Goal: Information Seeking & Learning: Compare options

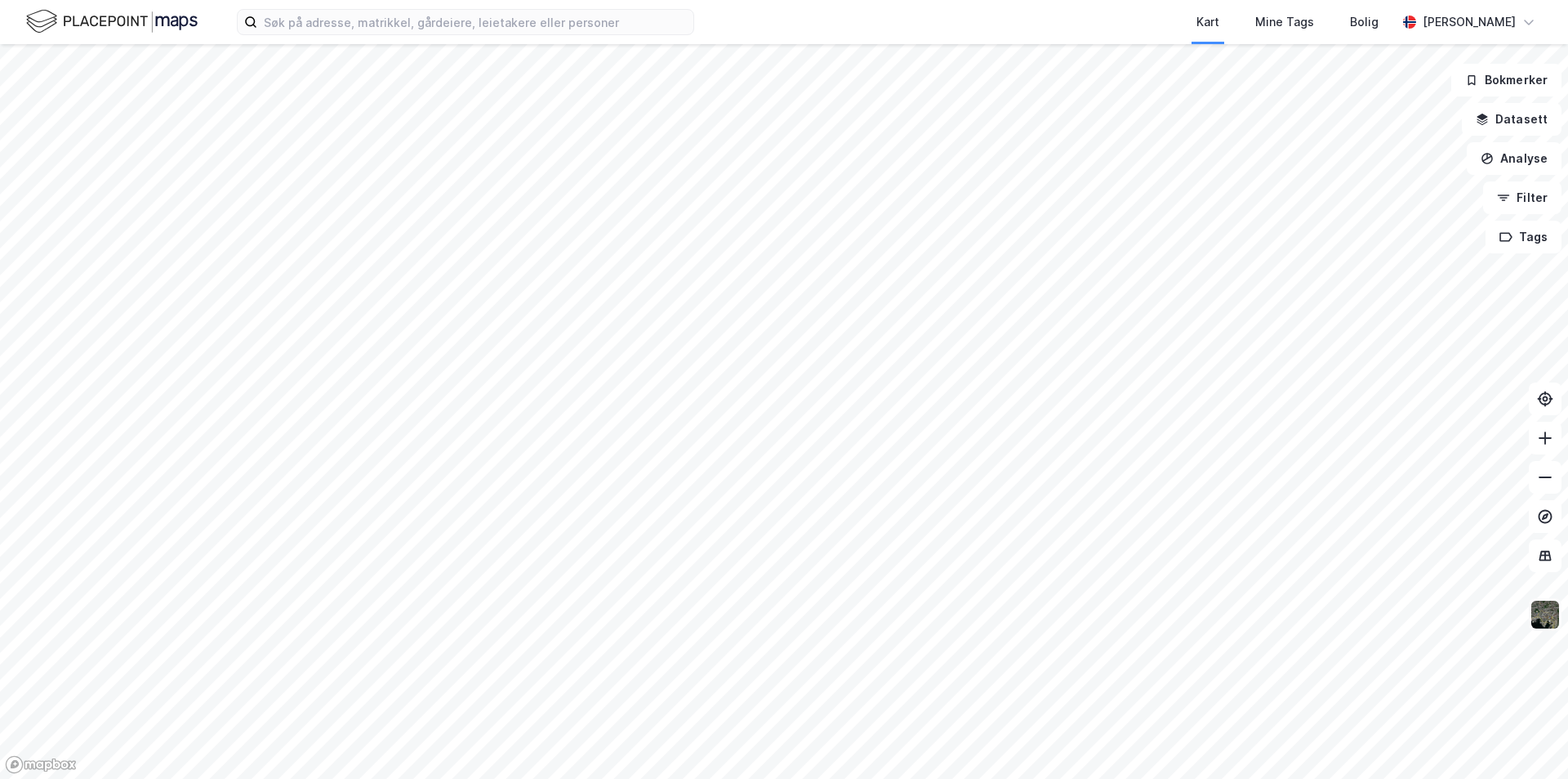
click at [1545, 621] on img at bounding box center [1545, 614] width 31 height 31
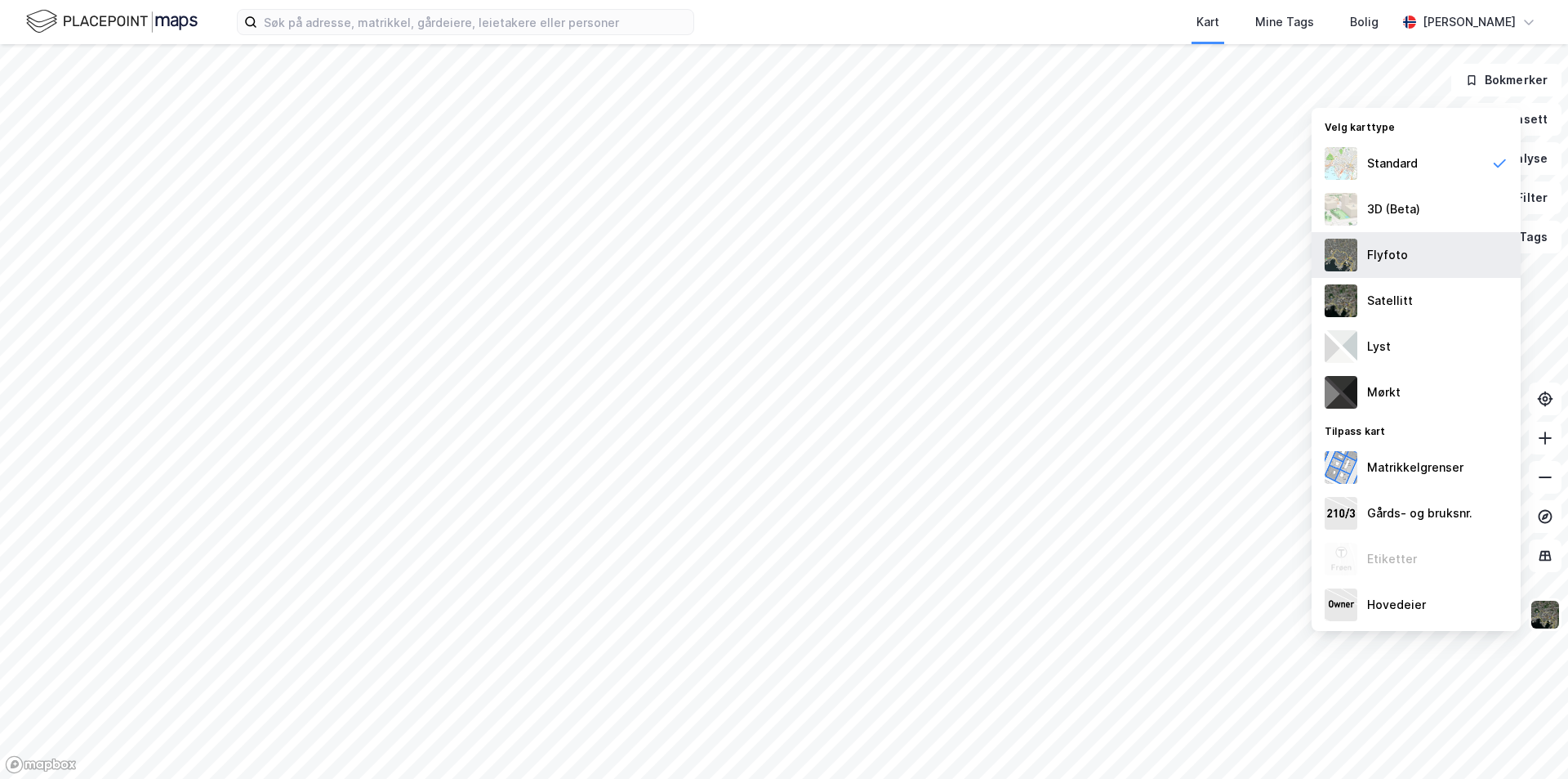
click at [1400, 250] on div "Flyfoto" at bounding box center [1387, 254] width 41 height 19
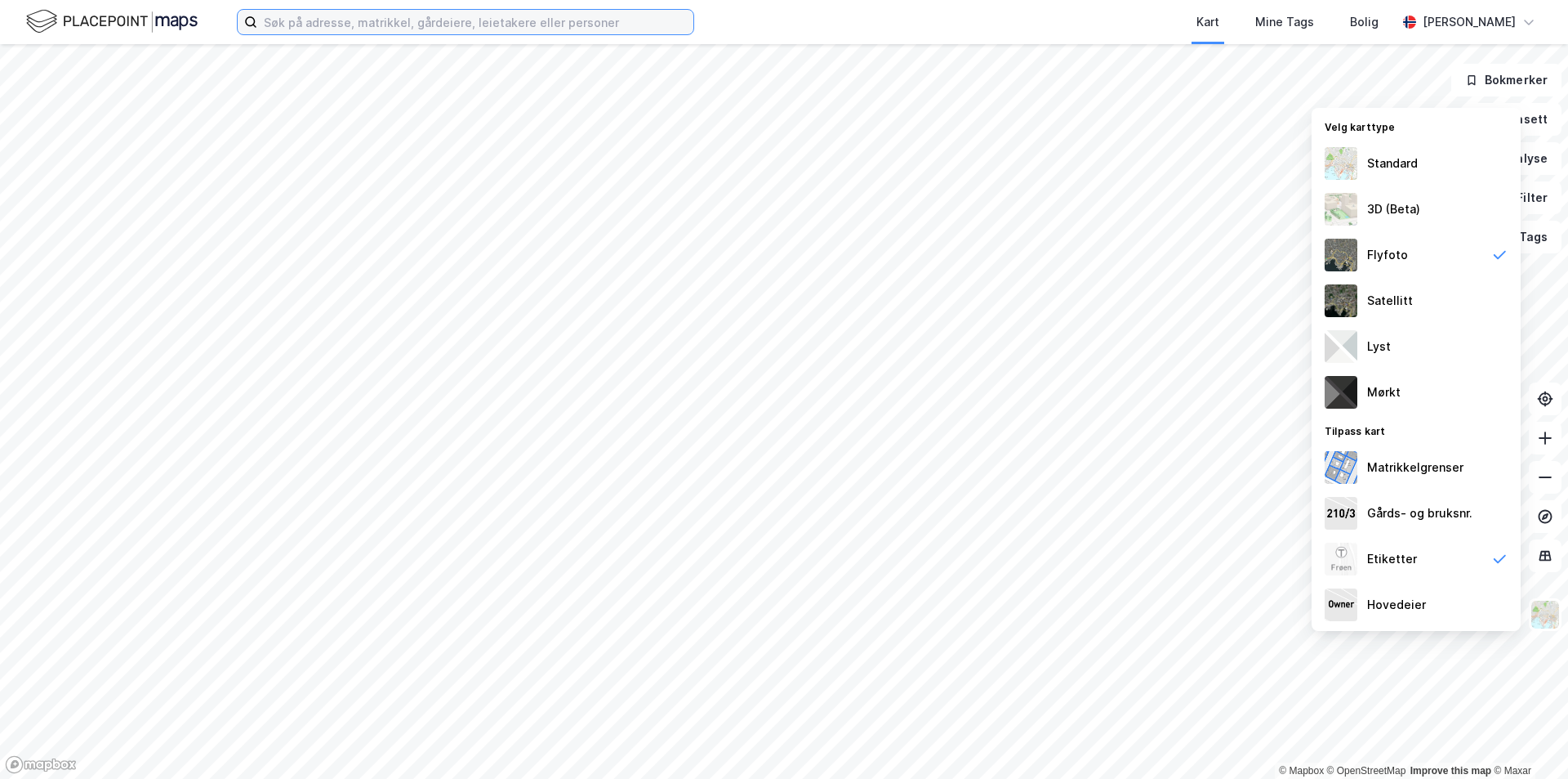
click at [281, 20] on input at bounding box center [475, 22] width 436 height 24
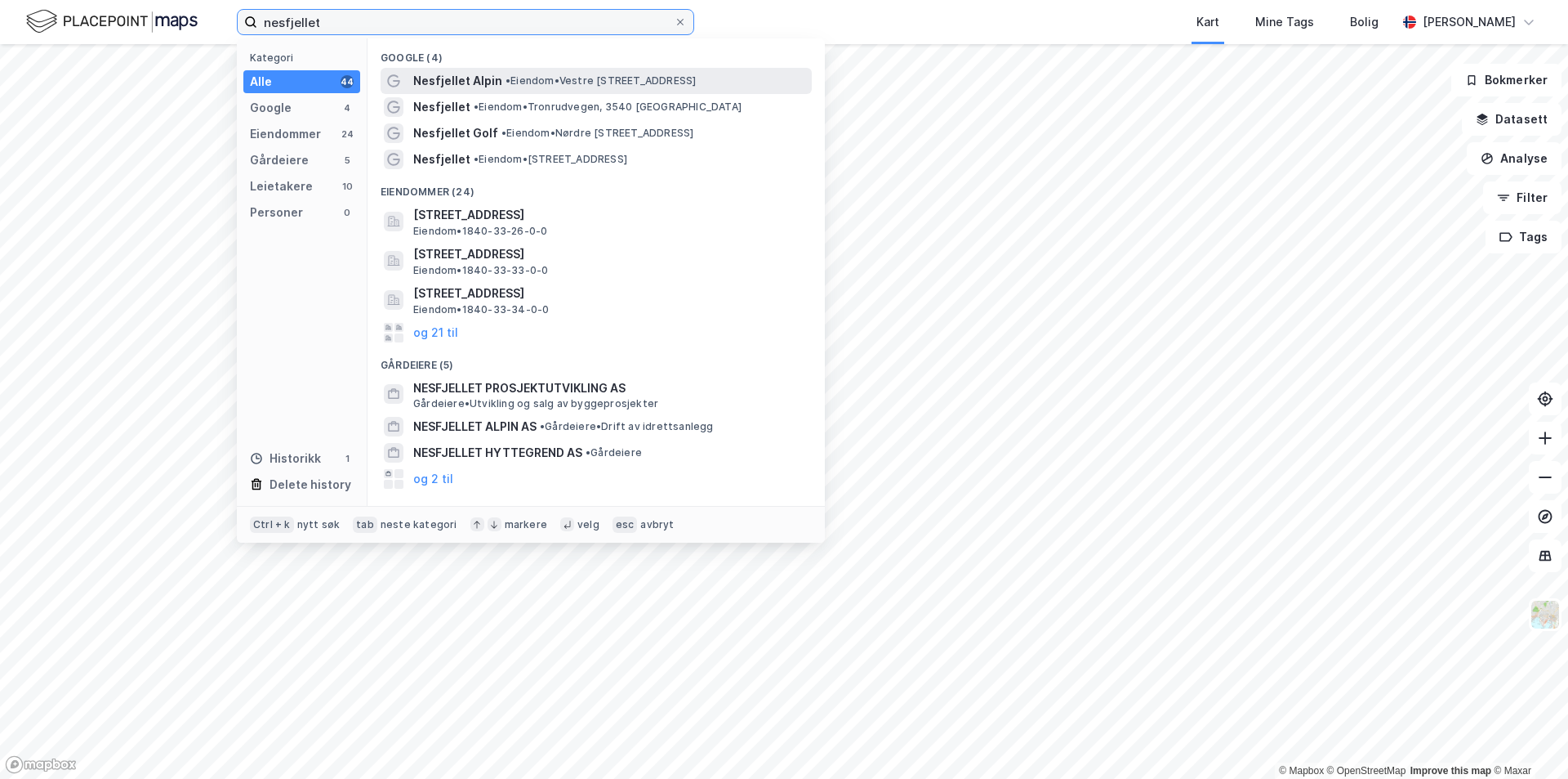
type input "nesfjellet"
click at [448, 72] on span "Nesfjellet Alpin" at bounding box center [458, 80] width 89 height 19
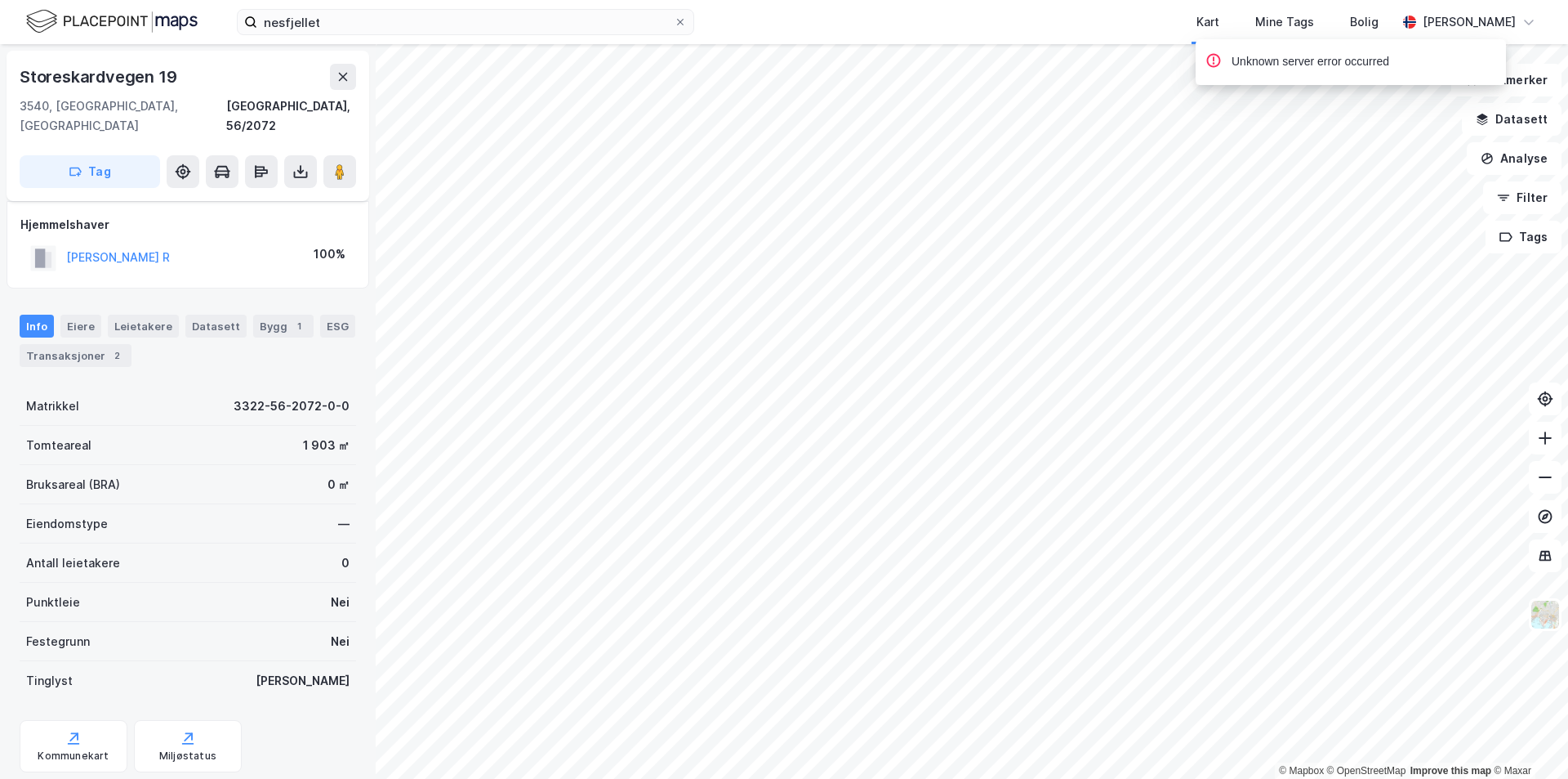
scroll to position [27, 0]
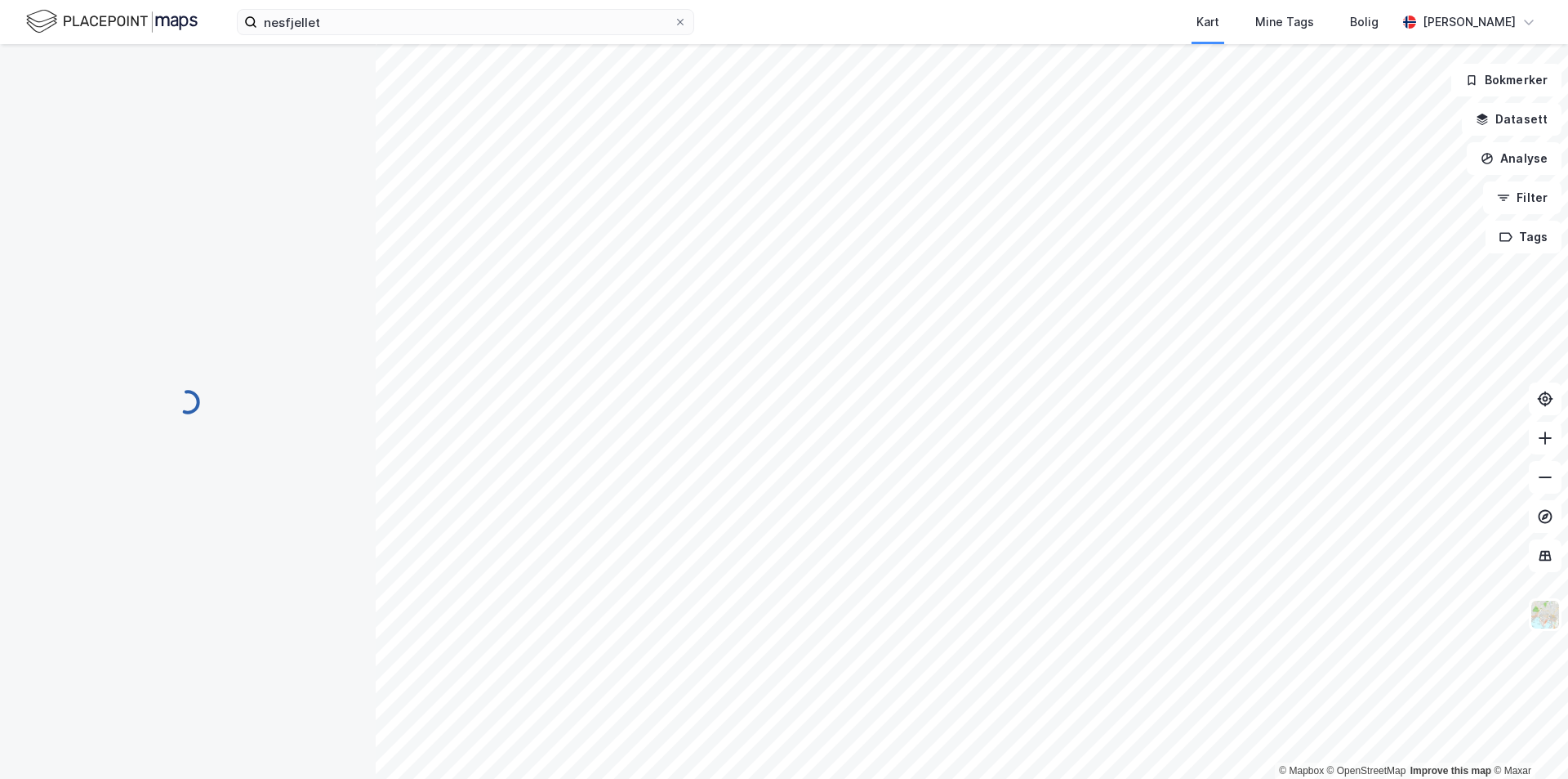
scroll to position [27, 0]
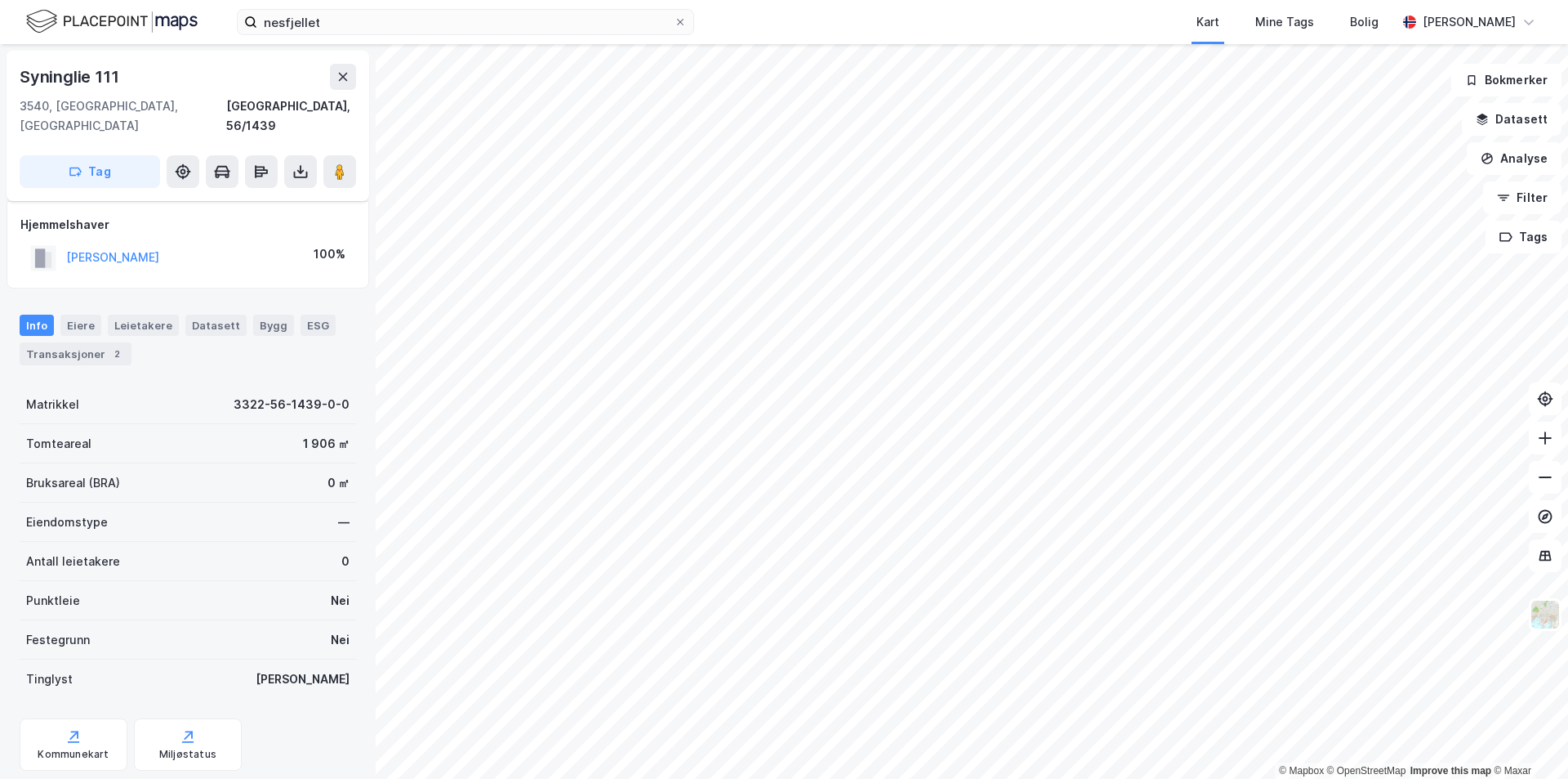
scroll to position [25, 0]
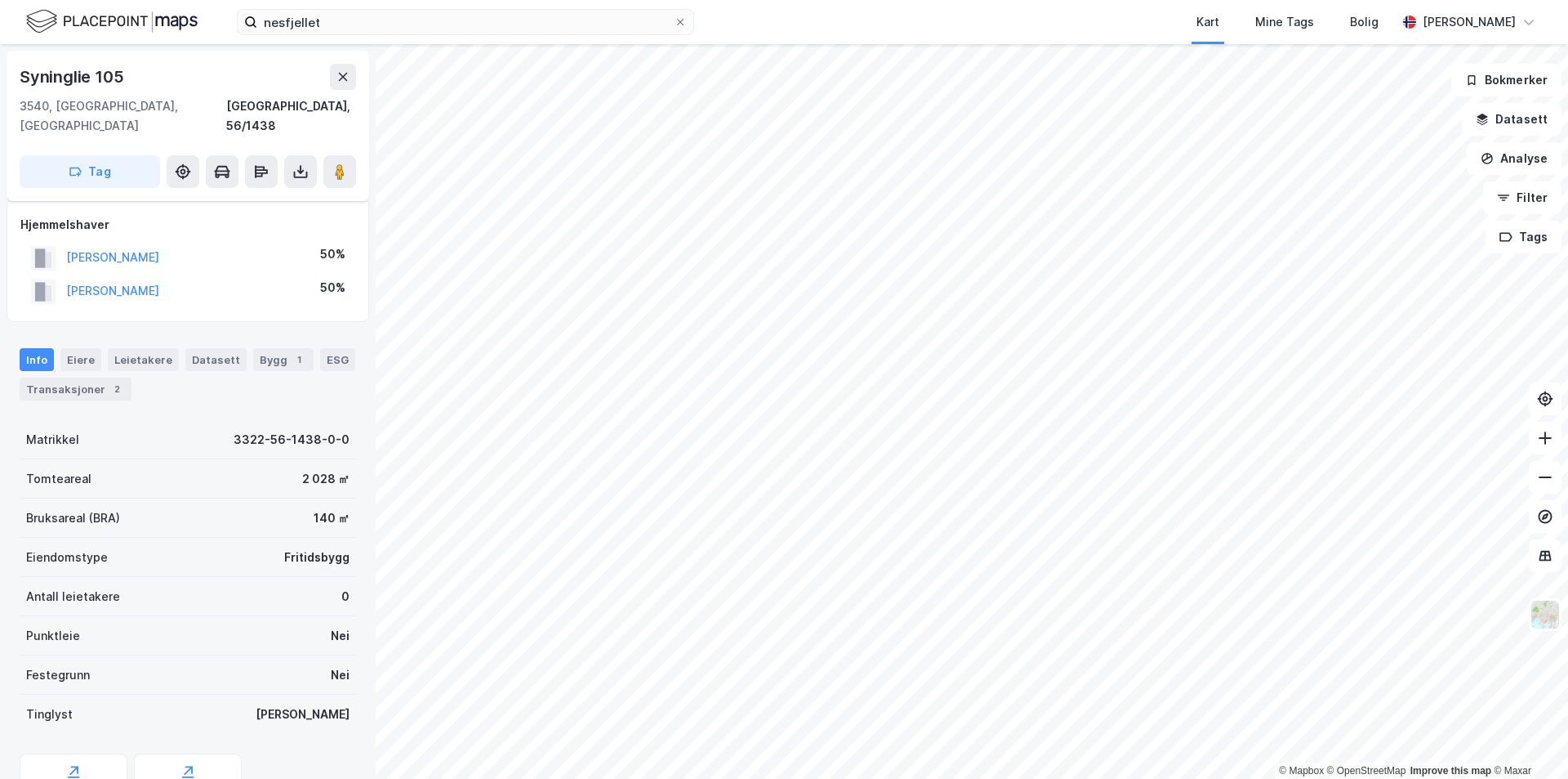
scroll to position [25, 0]
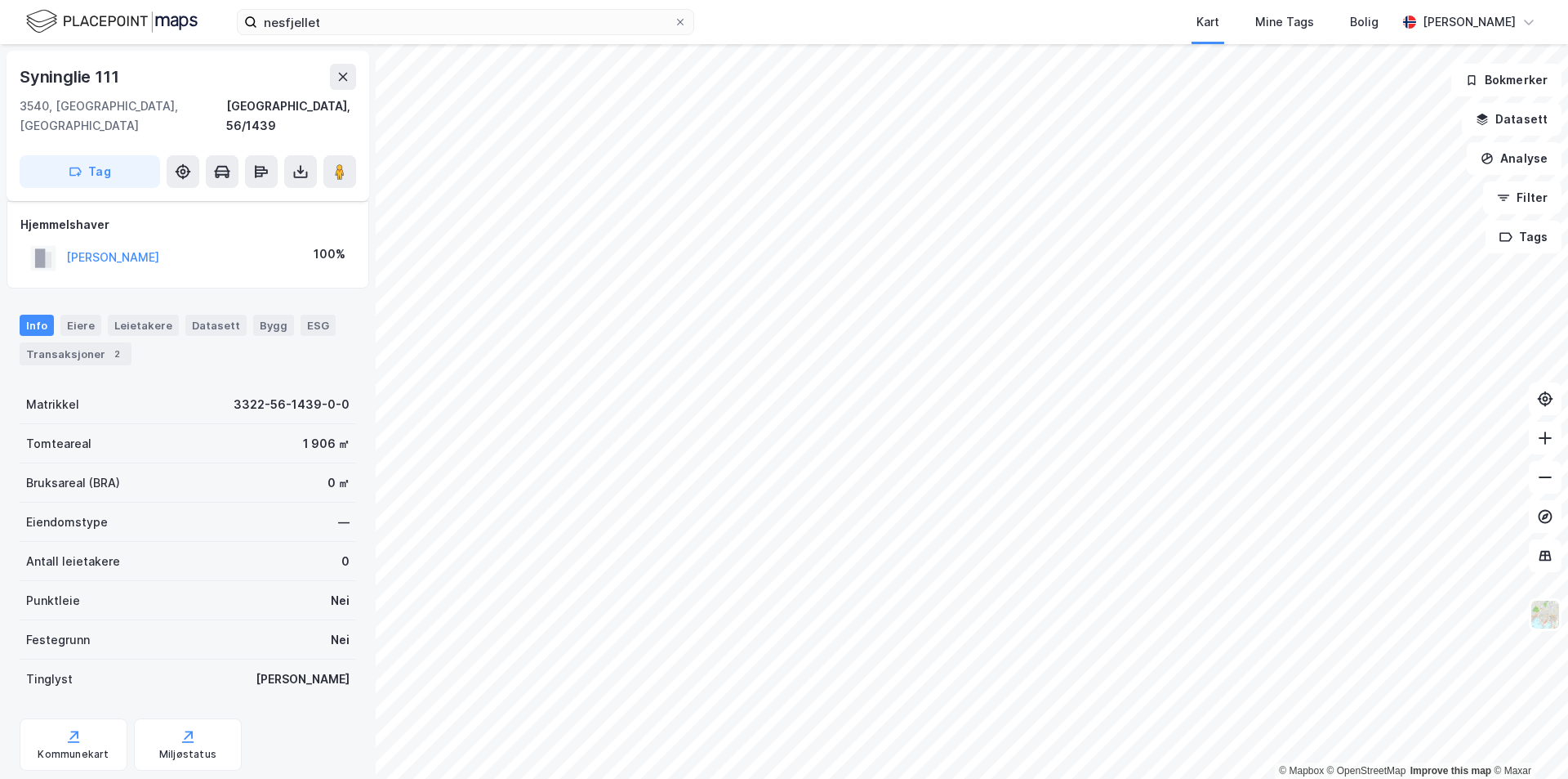
scroll to position [25, 0]
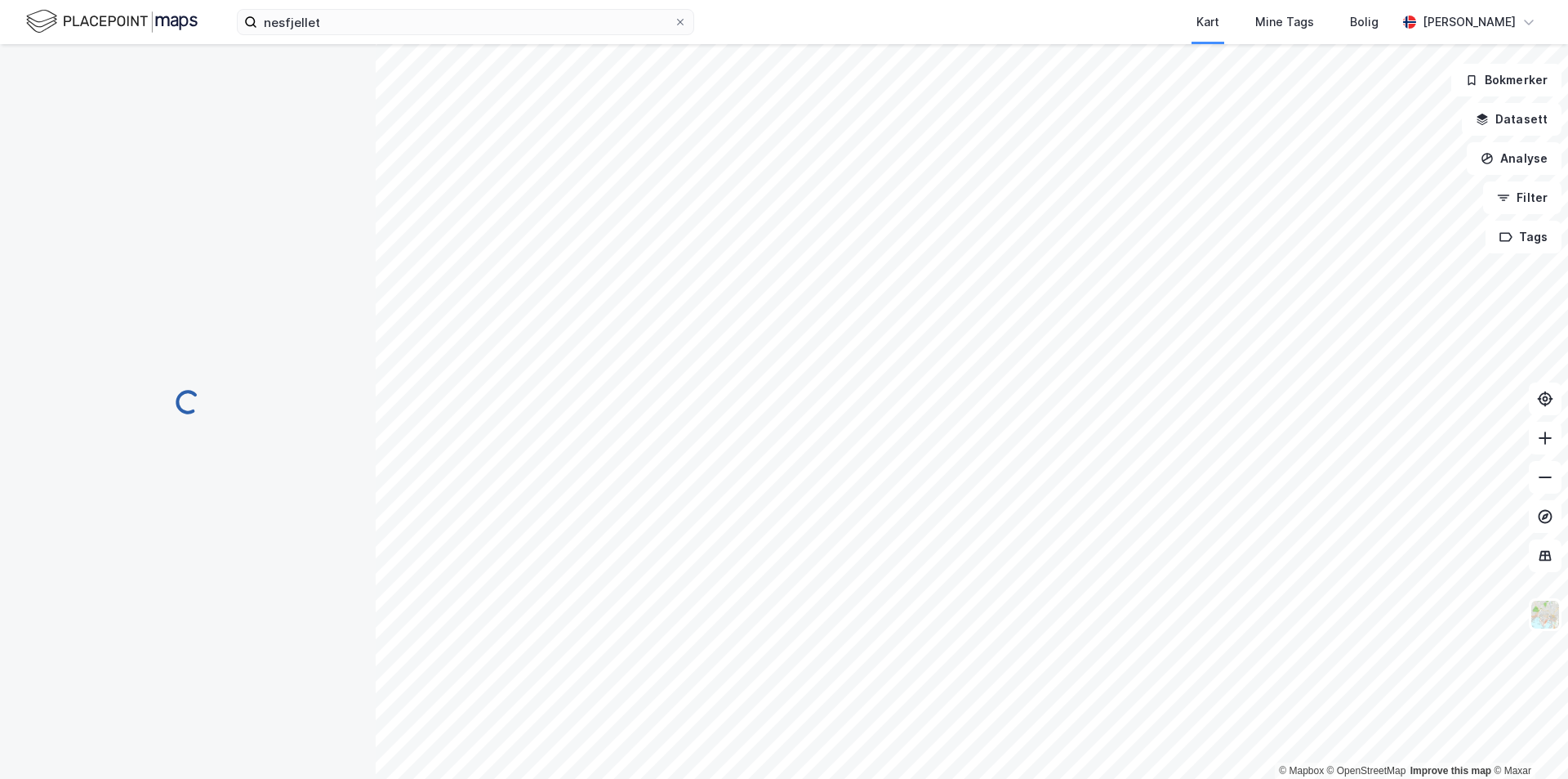
scroll to position [25, 0]
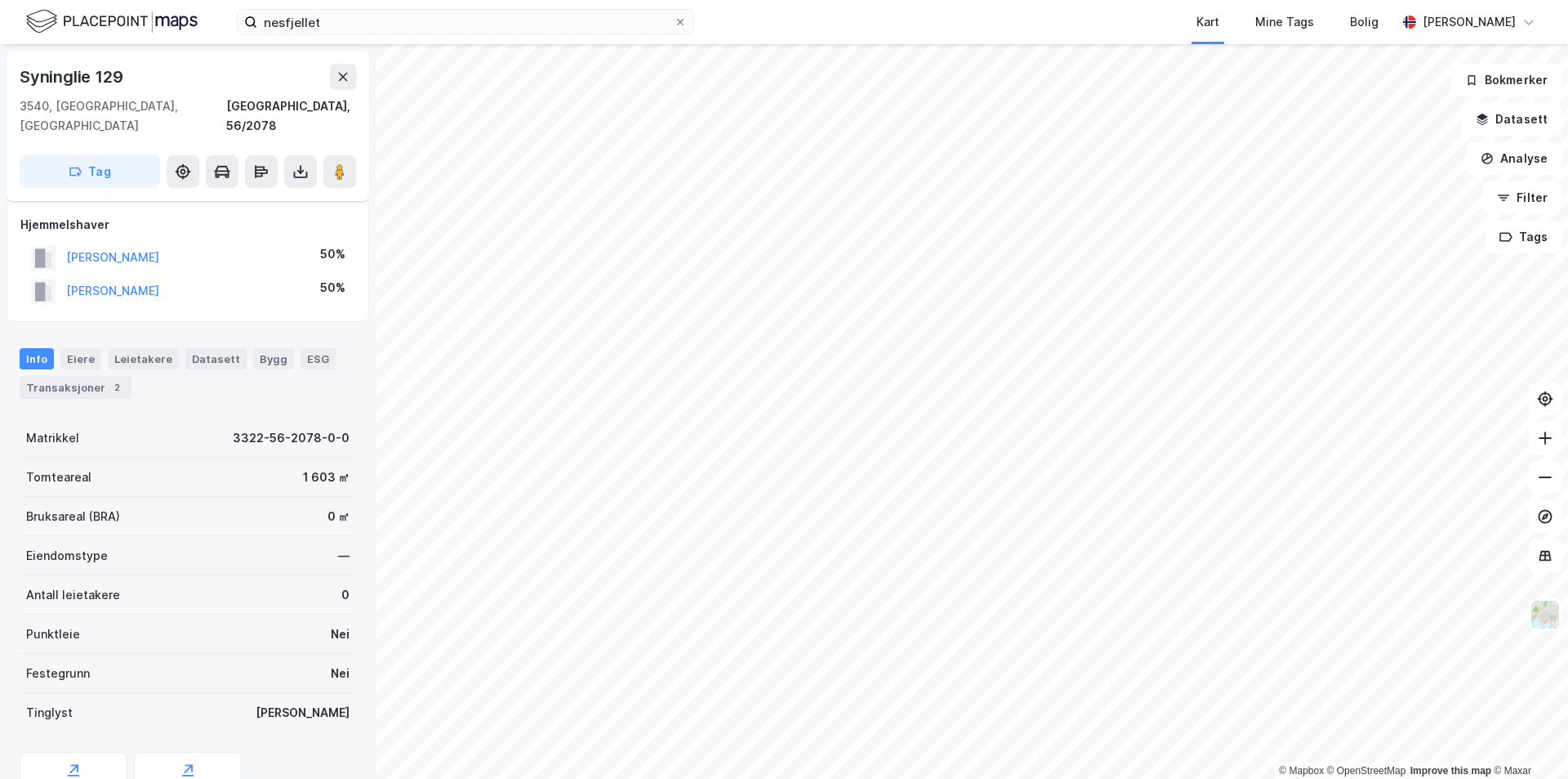
scroll to position [25, 0]
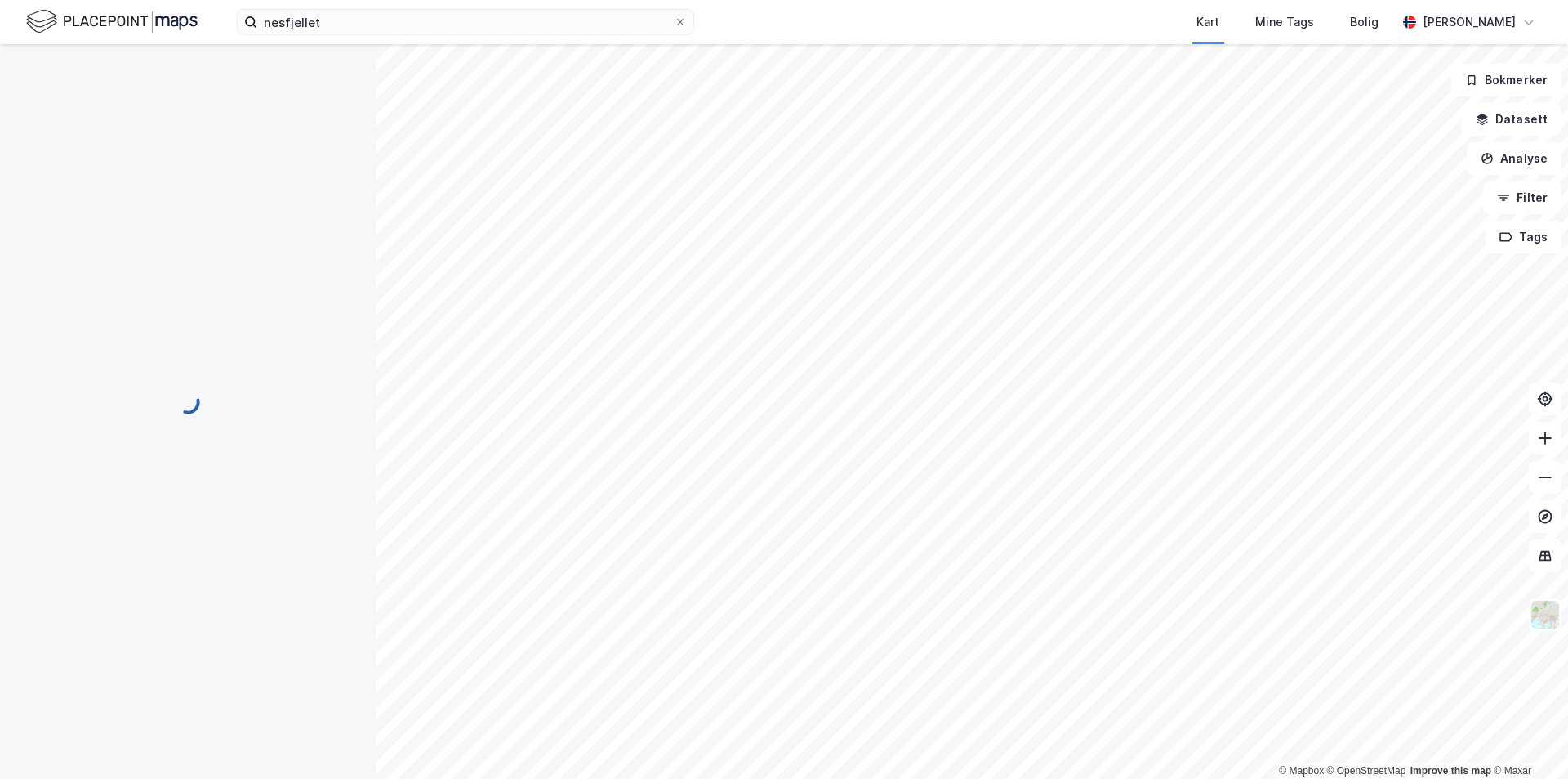
scroll to position [25, 0]
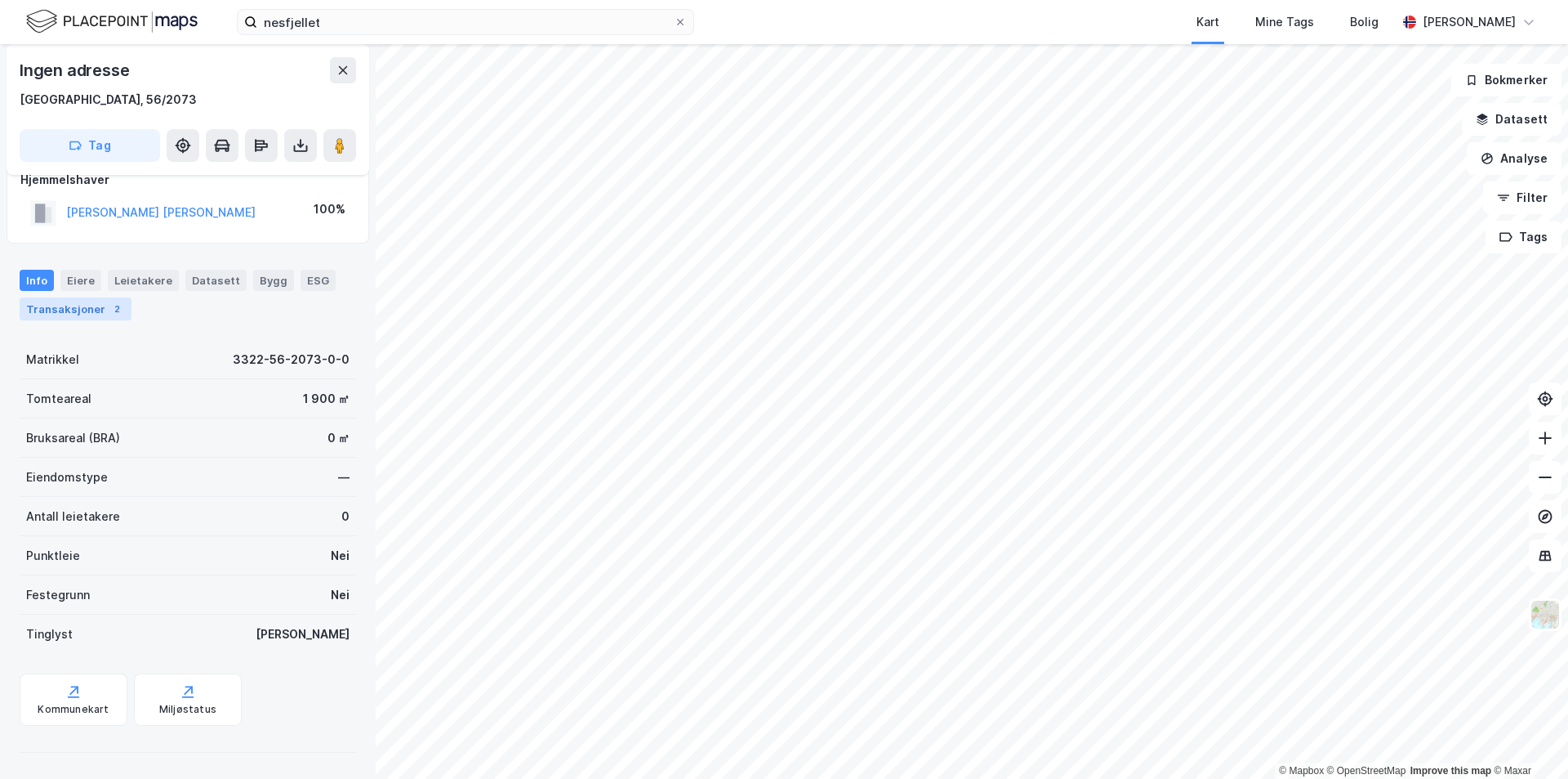
click at [87, 306] on div "Transaksjoner 2" at bounding box center [75, 309] width 111 height 23
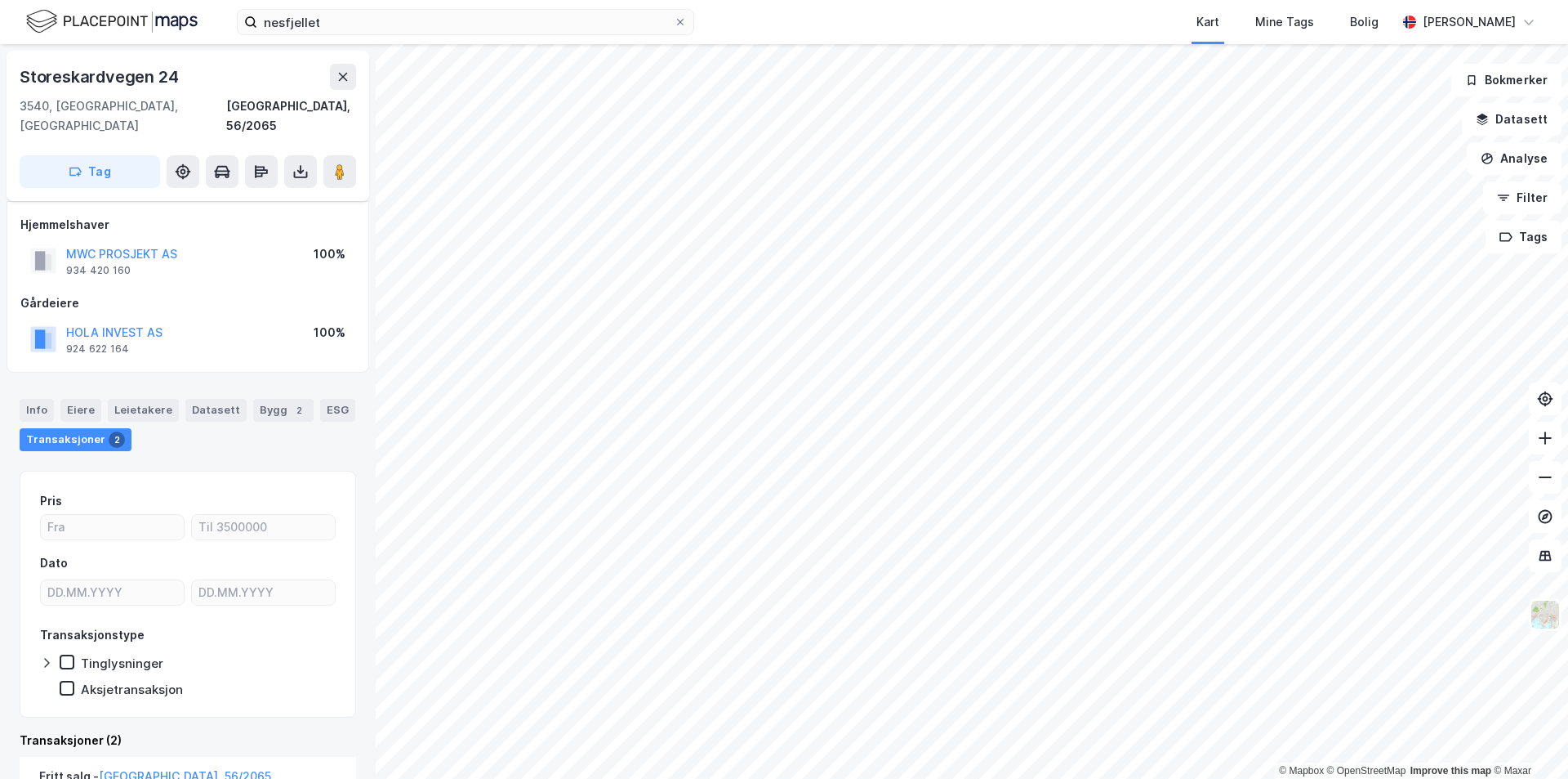
scroll to position [81, 0]
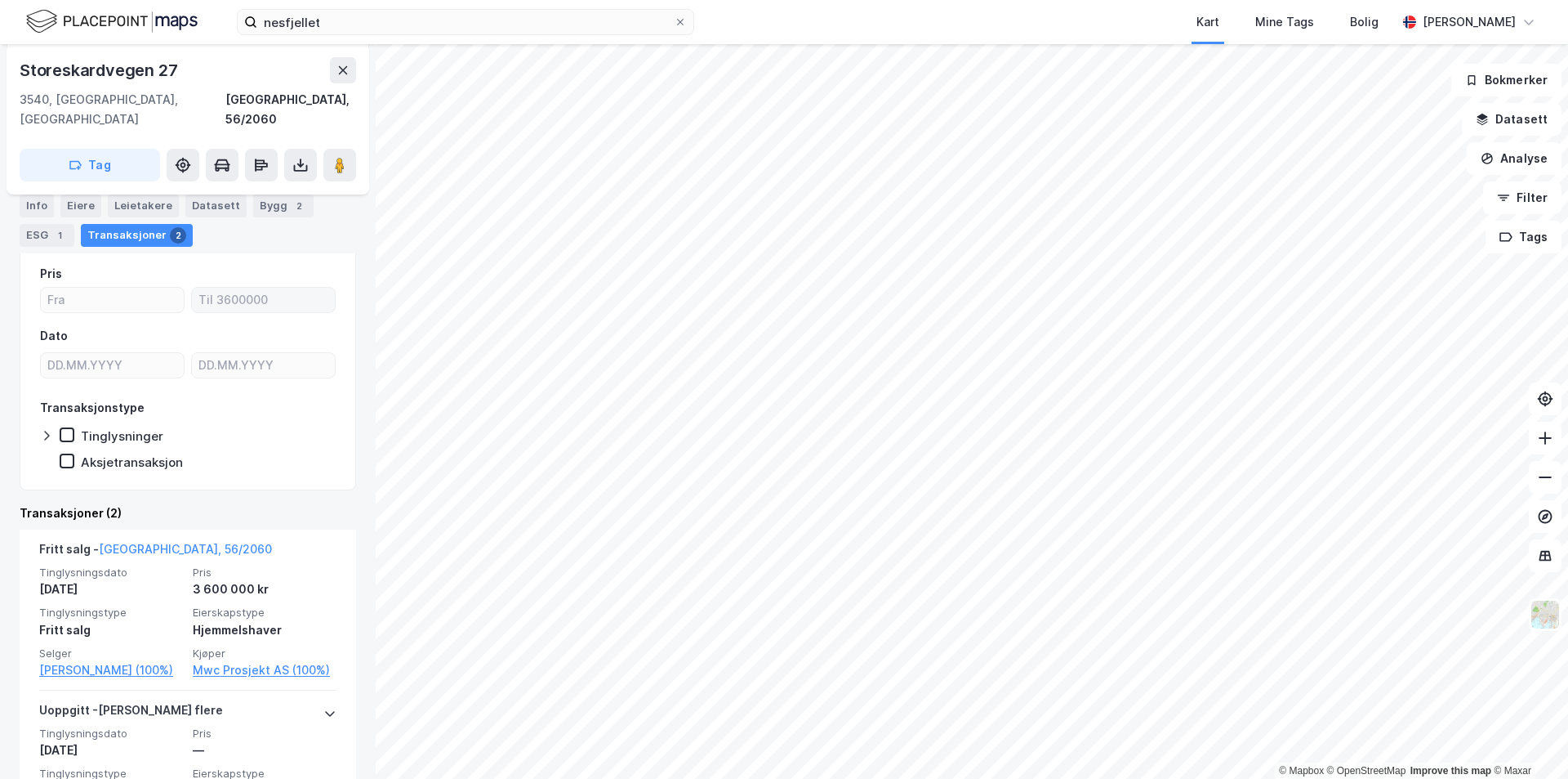
scroll to position [245, 0]
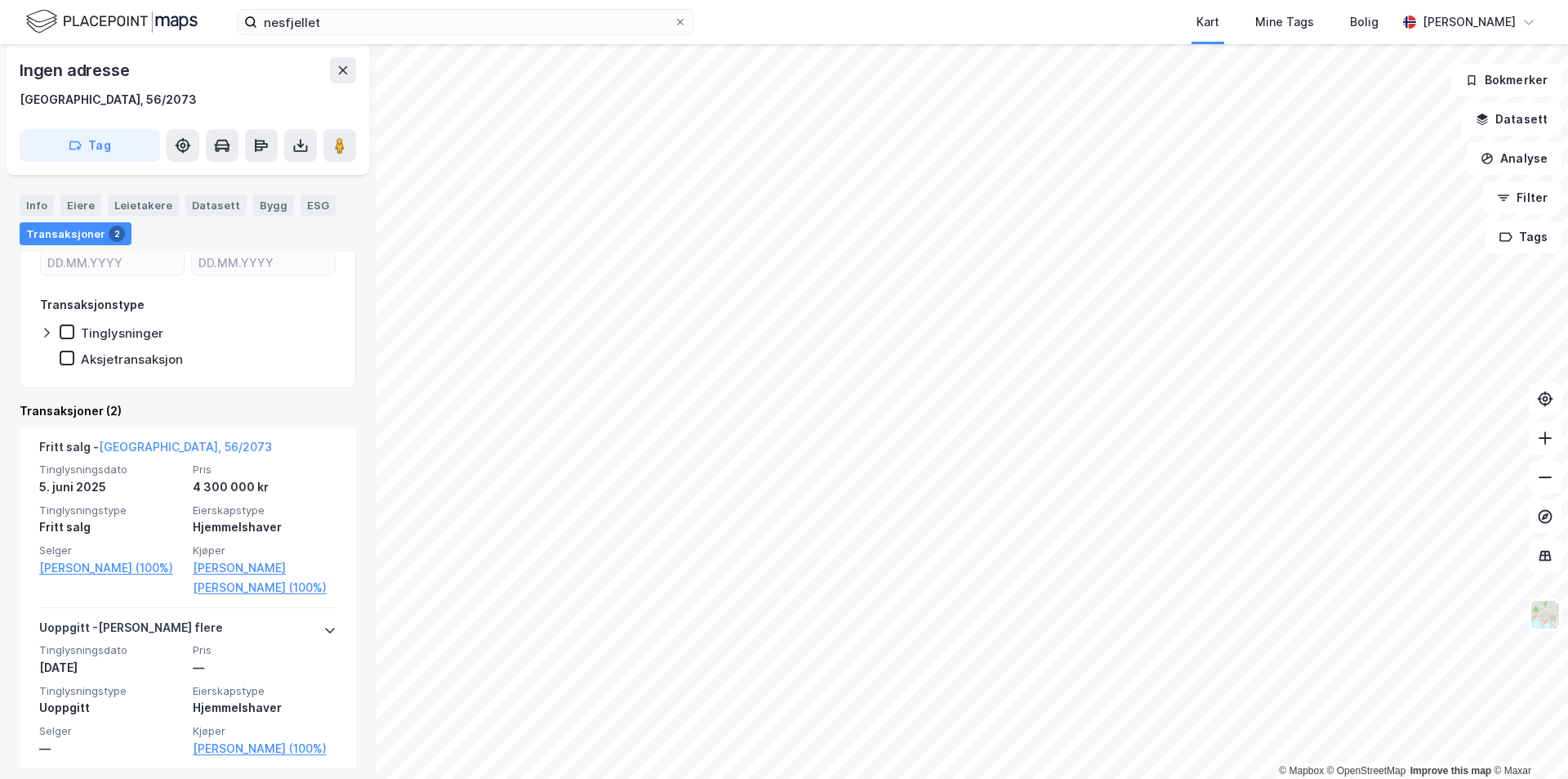
scroll to position [234, 0]
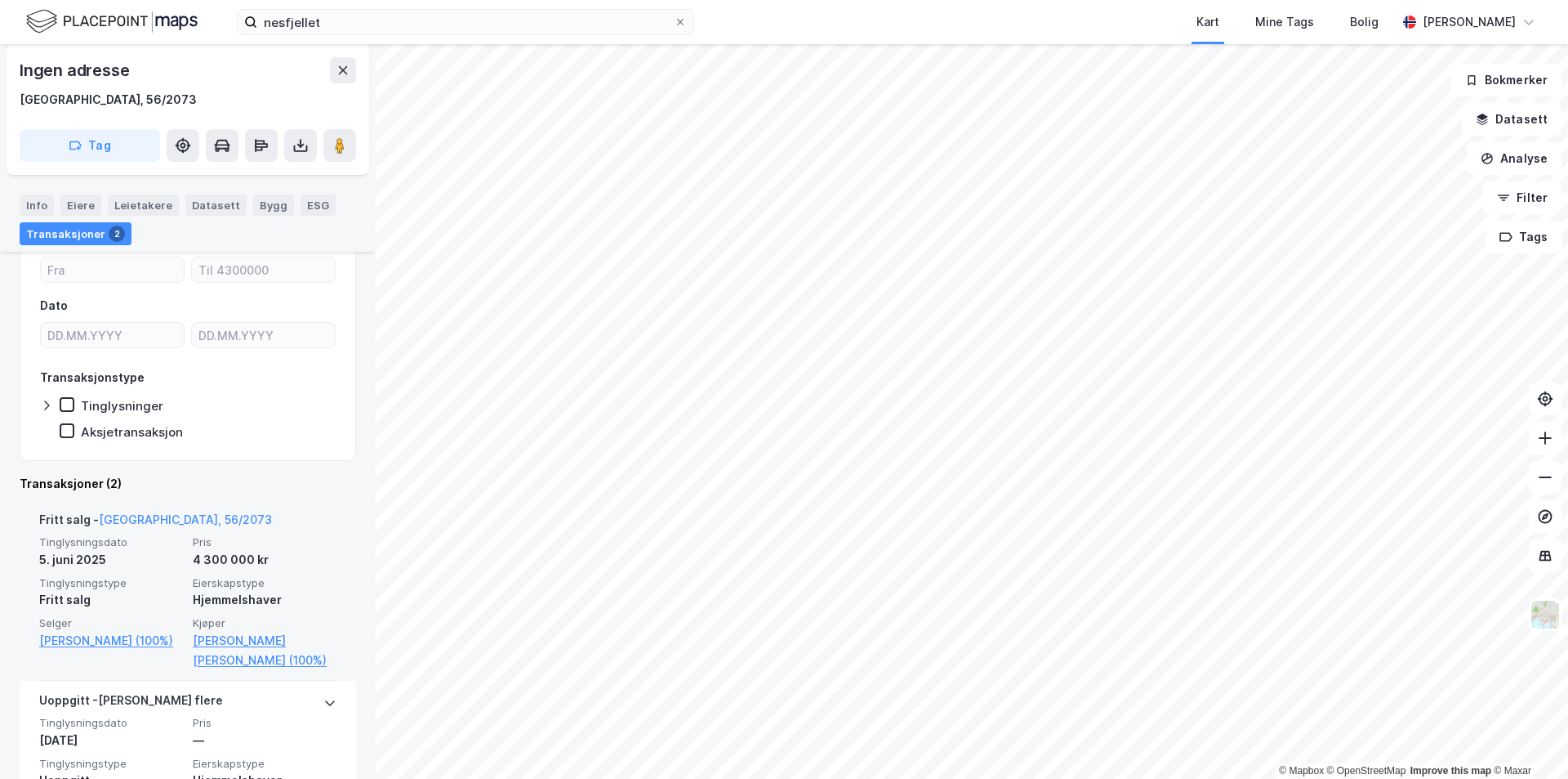
scroll to position [234, 0]
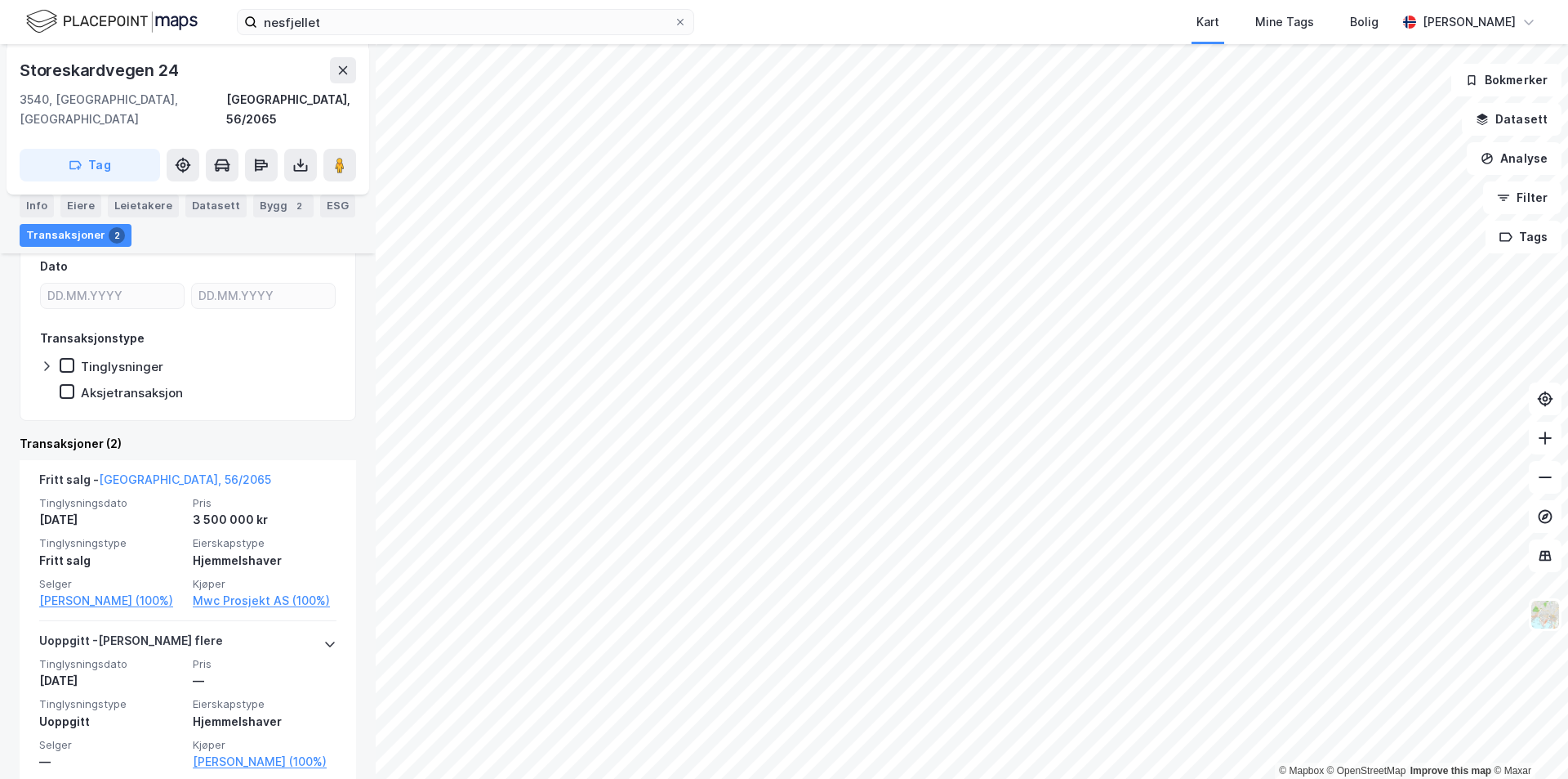
scroll to position [299, 0]
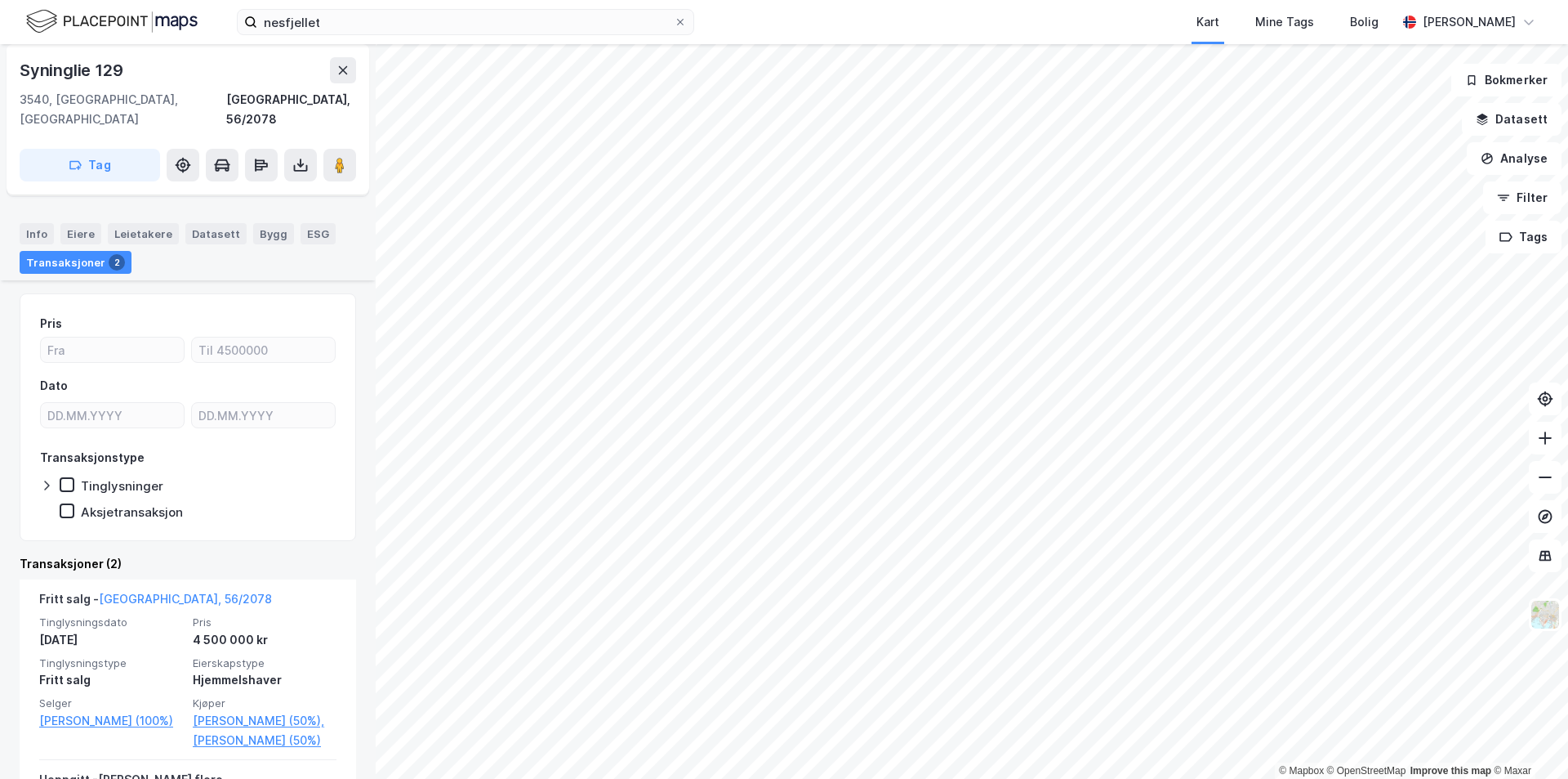
scroll to position [164, 0]
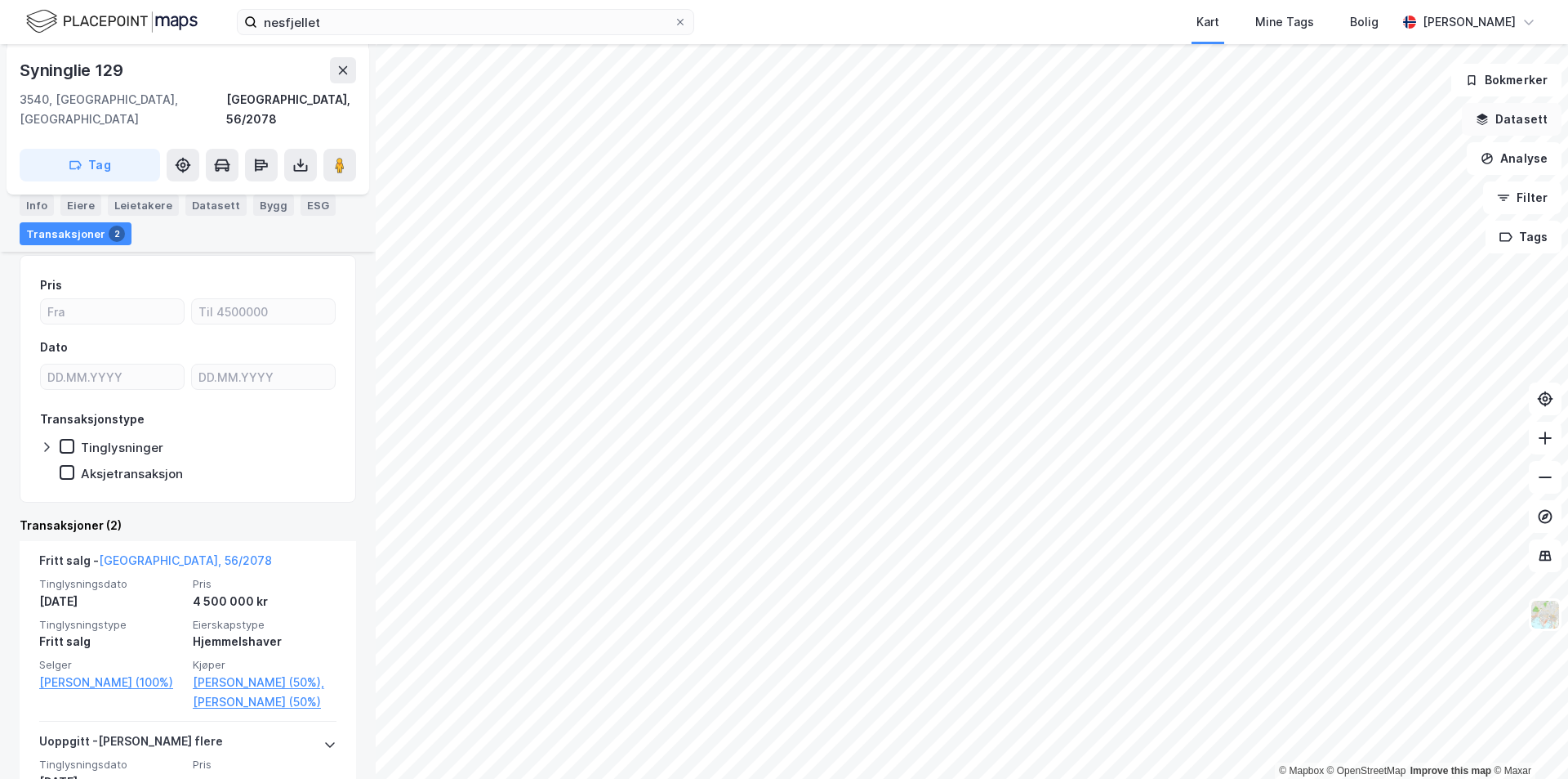
click at [1503, 114] on button "Datasett" at bounding box center [1511, 119] width 100 height 33
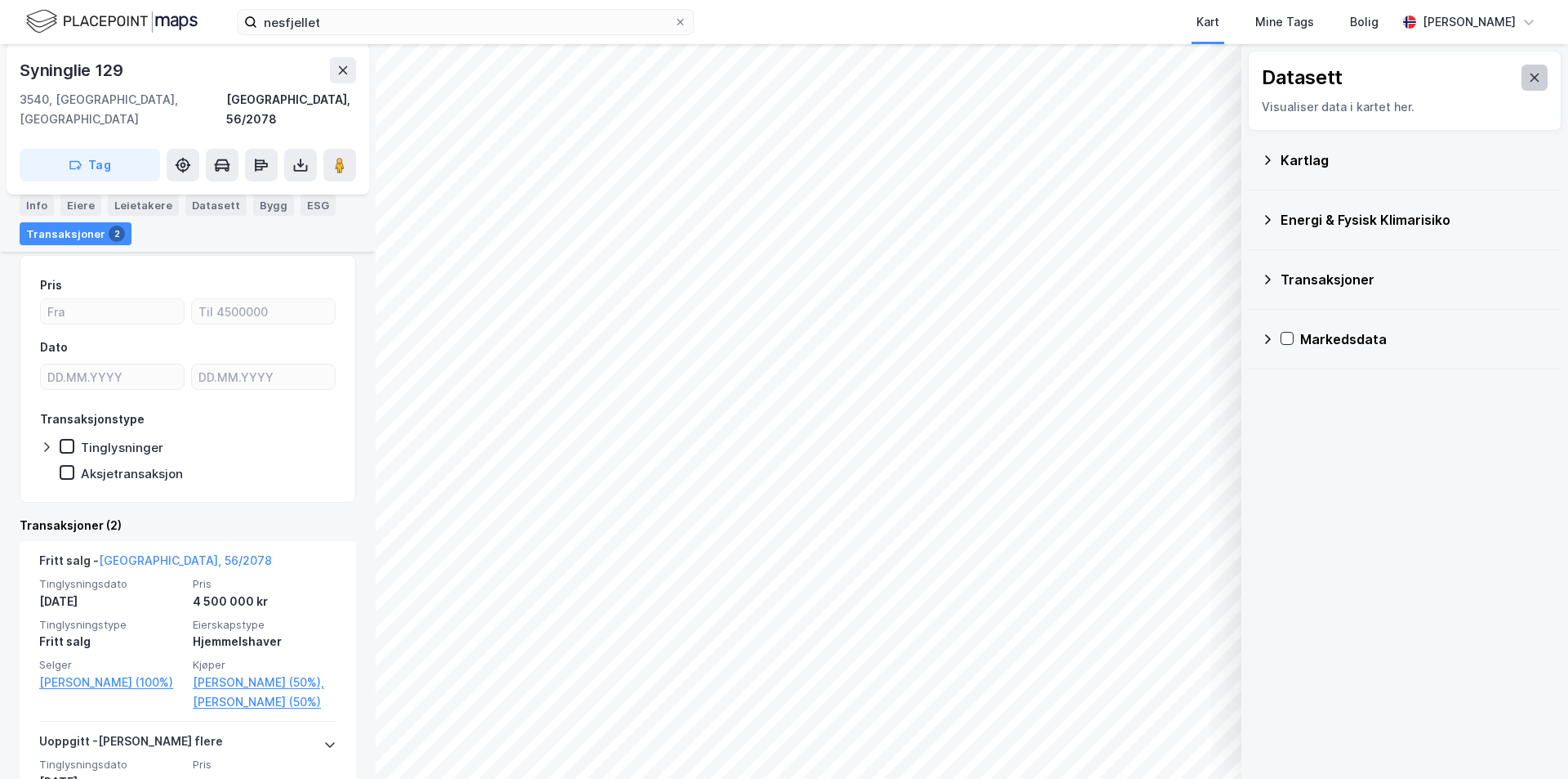
click at [1528, 74] on icon at bounding box center [1534, 78] width 13 height 13
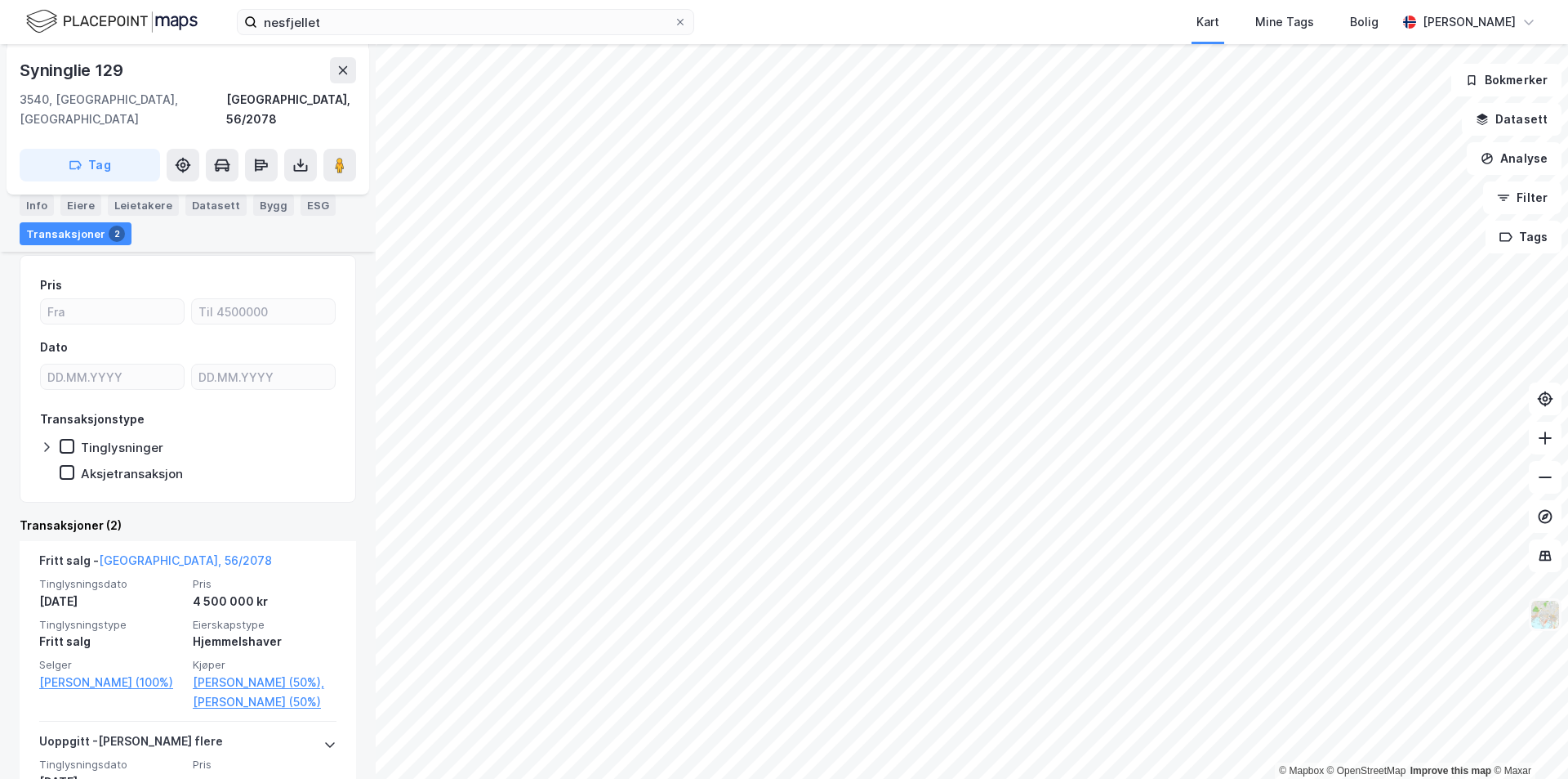
click at [1543, 619] on img at bounding box center [1545, 614] width 31 height 31
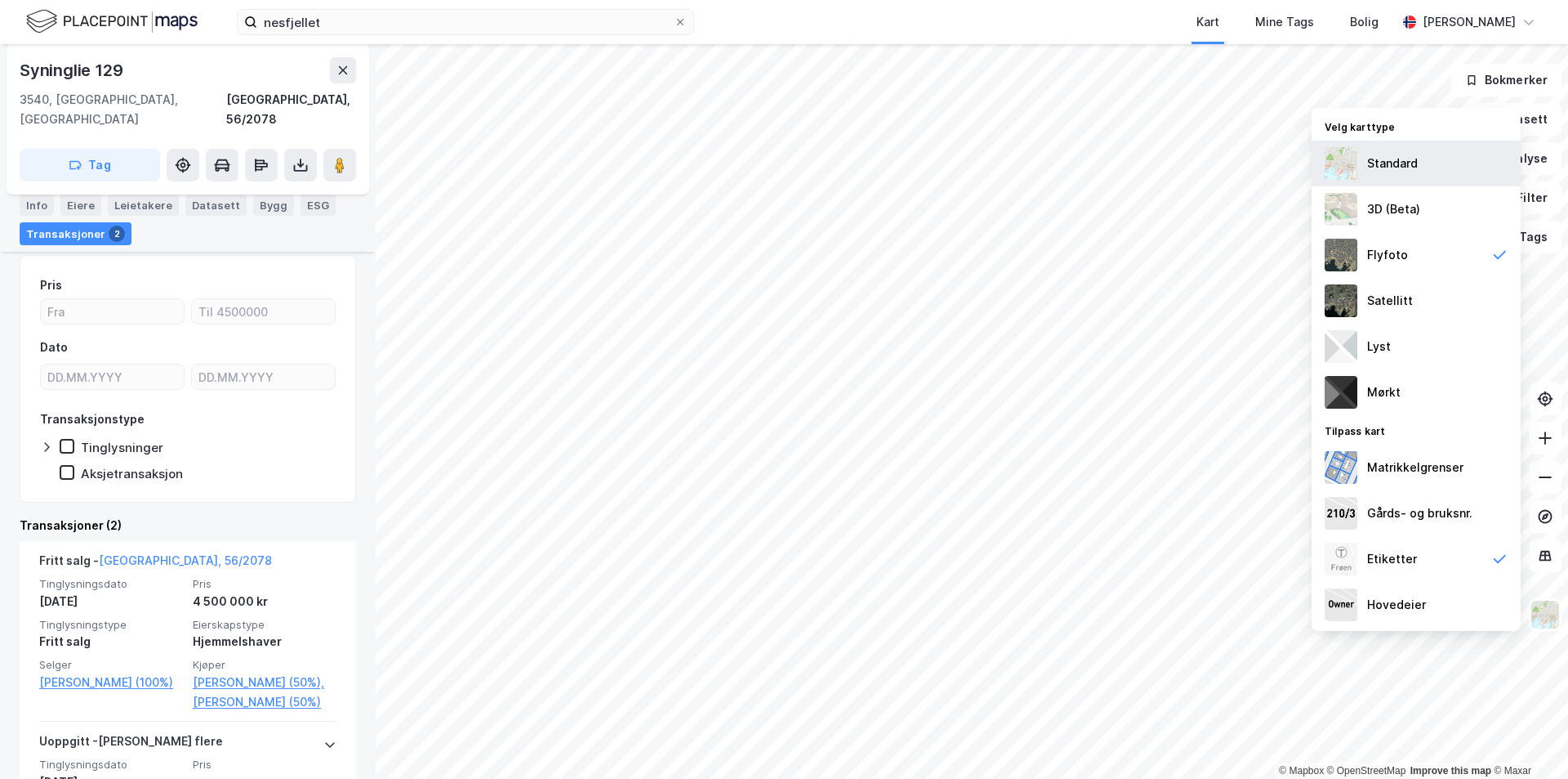
click at [1400, 162] on div "Standard" at bounding box center [1392, 163] width 50 height 19
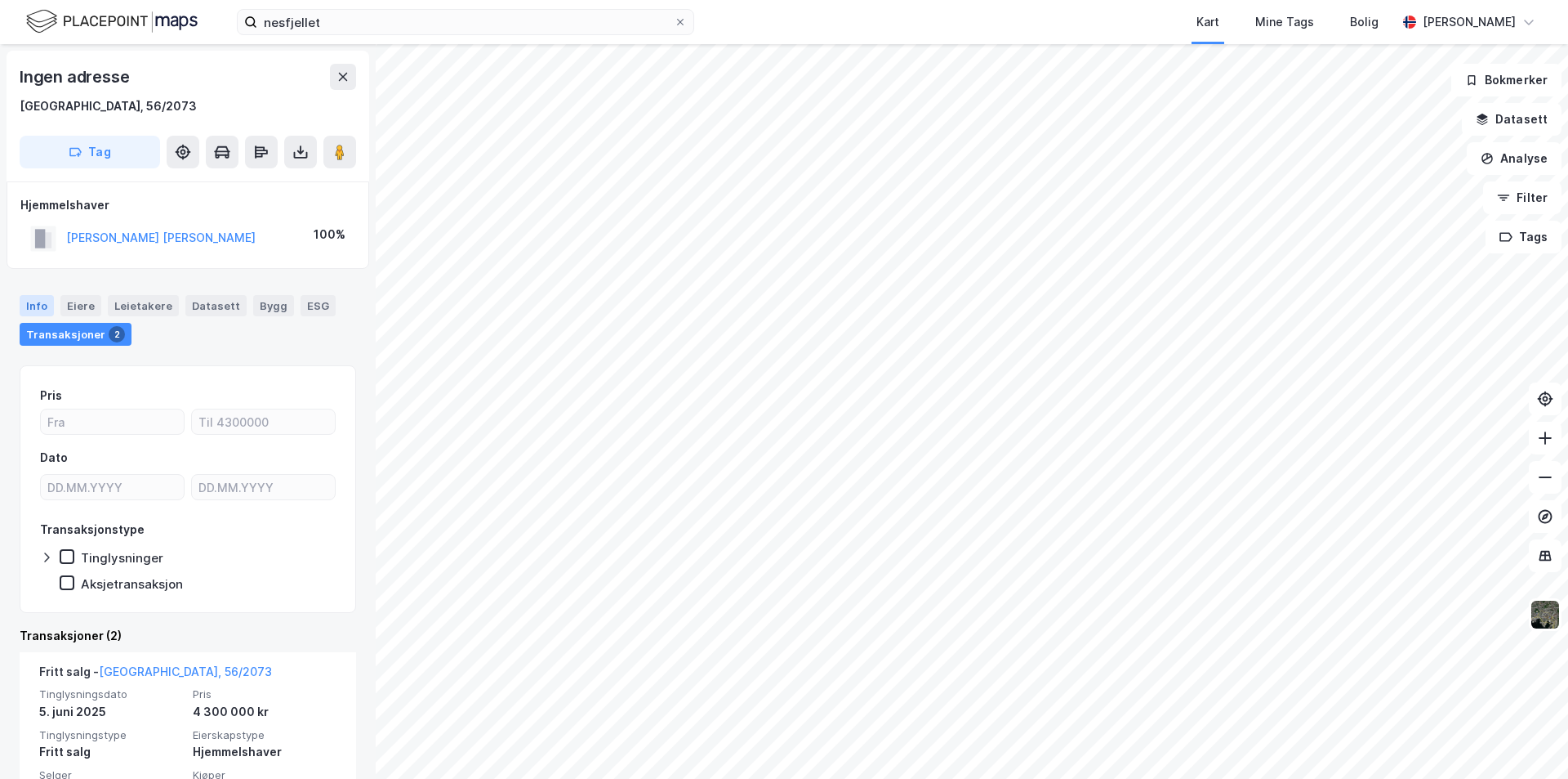
click at [48, 308] on div "Info" at bounding box center [36, 305] width 34 height 21
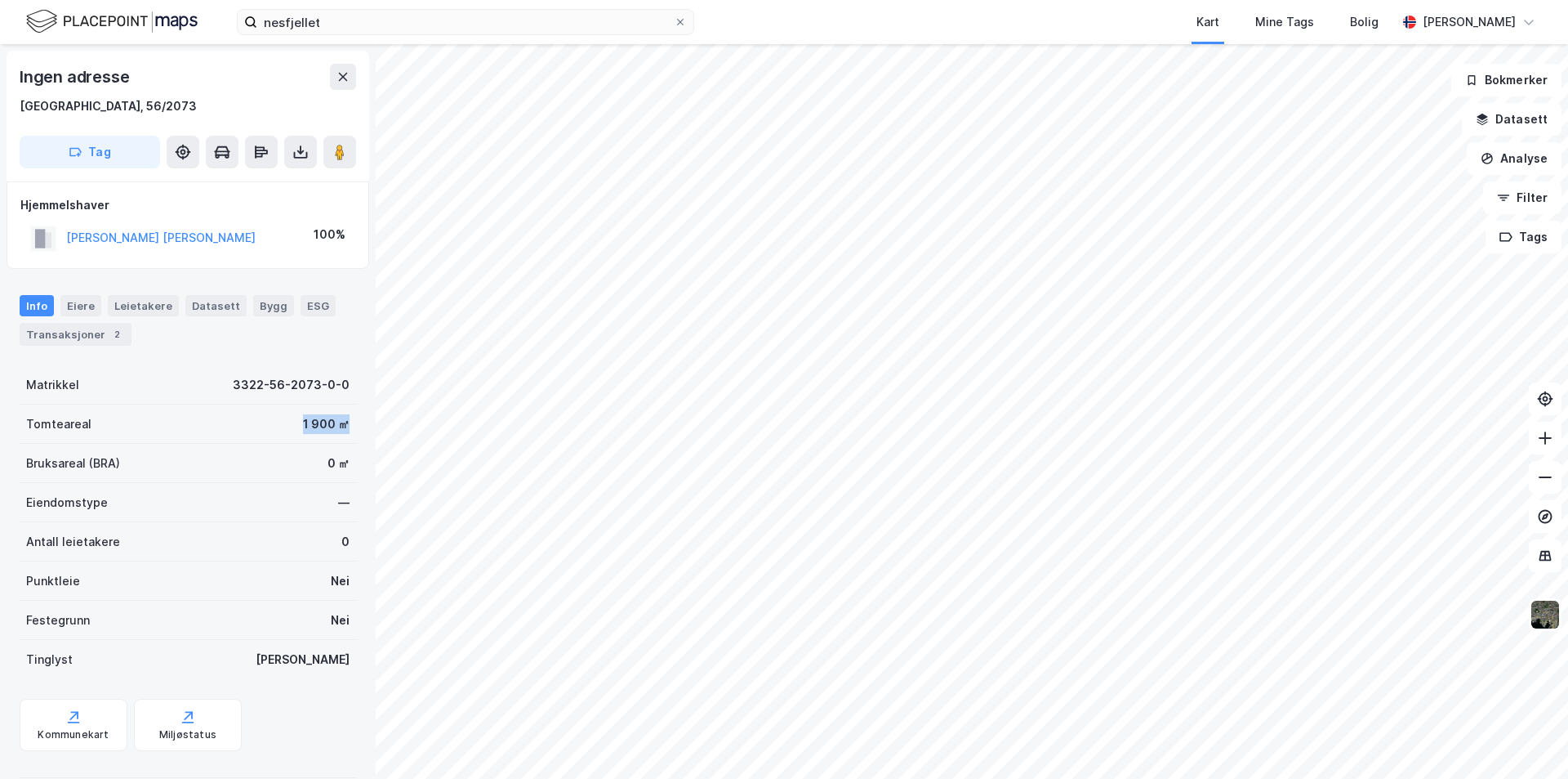
drag, startPoint x: 293, startPoint y: 415, endPoint x: 339, endPoint y: 419, distance: 46.2
click at [339, 419] on div "Tomteareal 1 900 ㎡" at bounding box center [187, 423] width 336 height 39
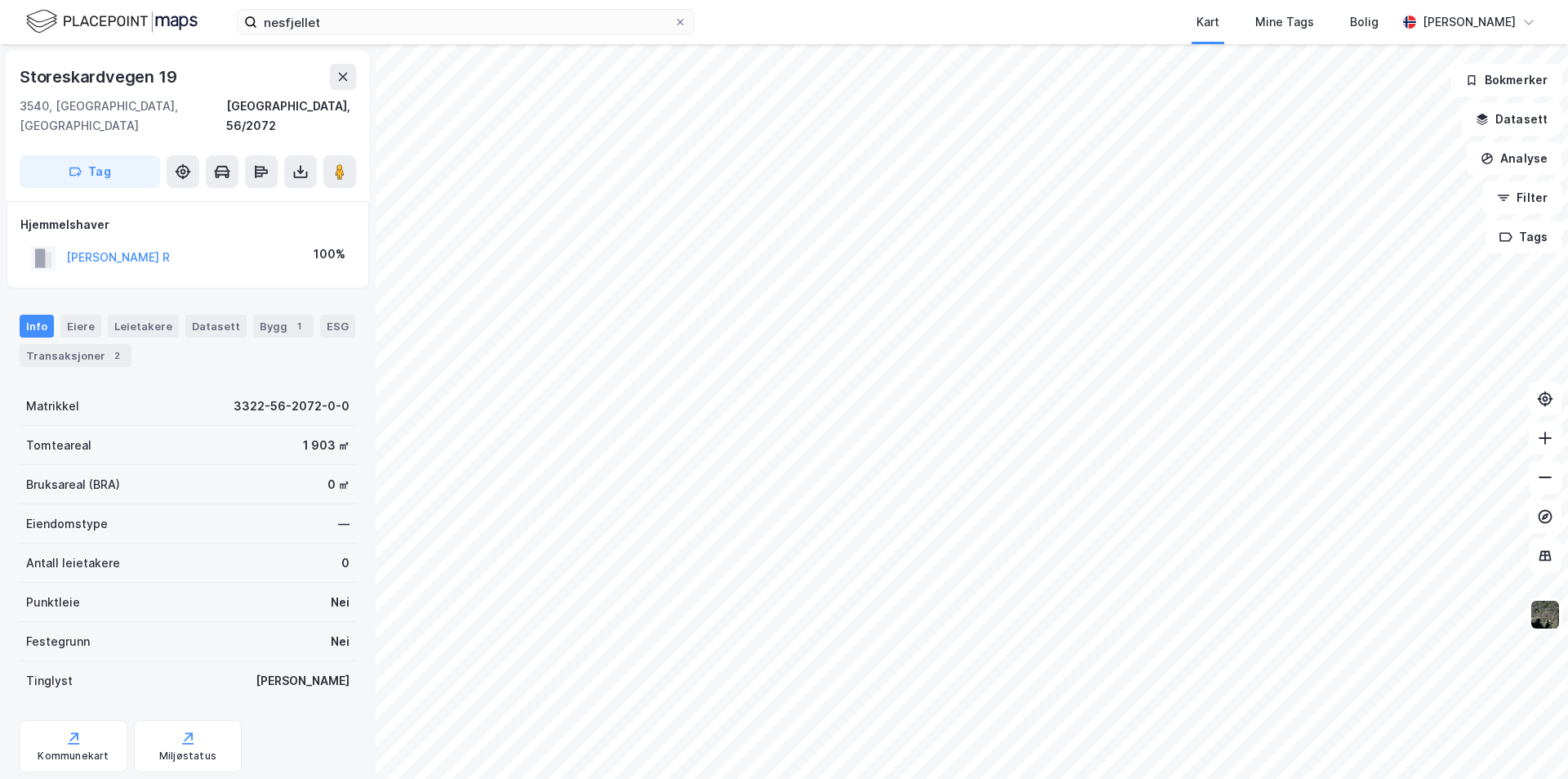
scroll to position [1, 0]
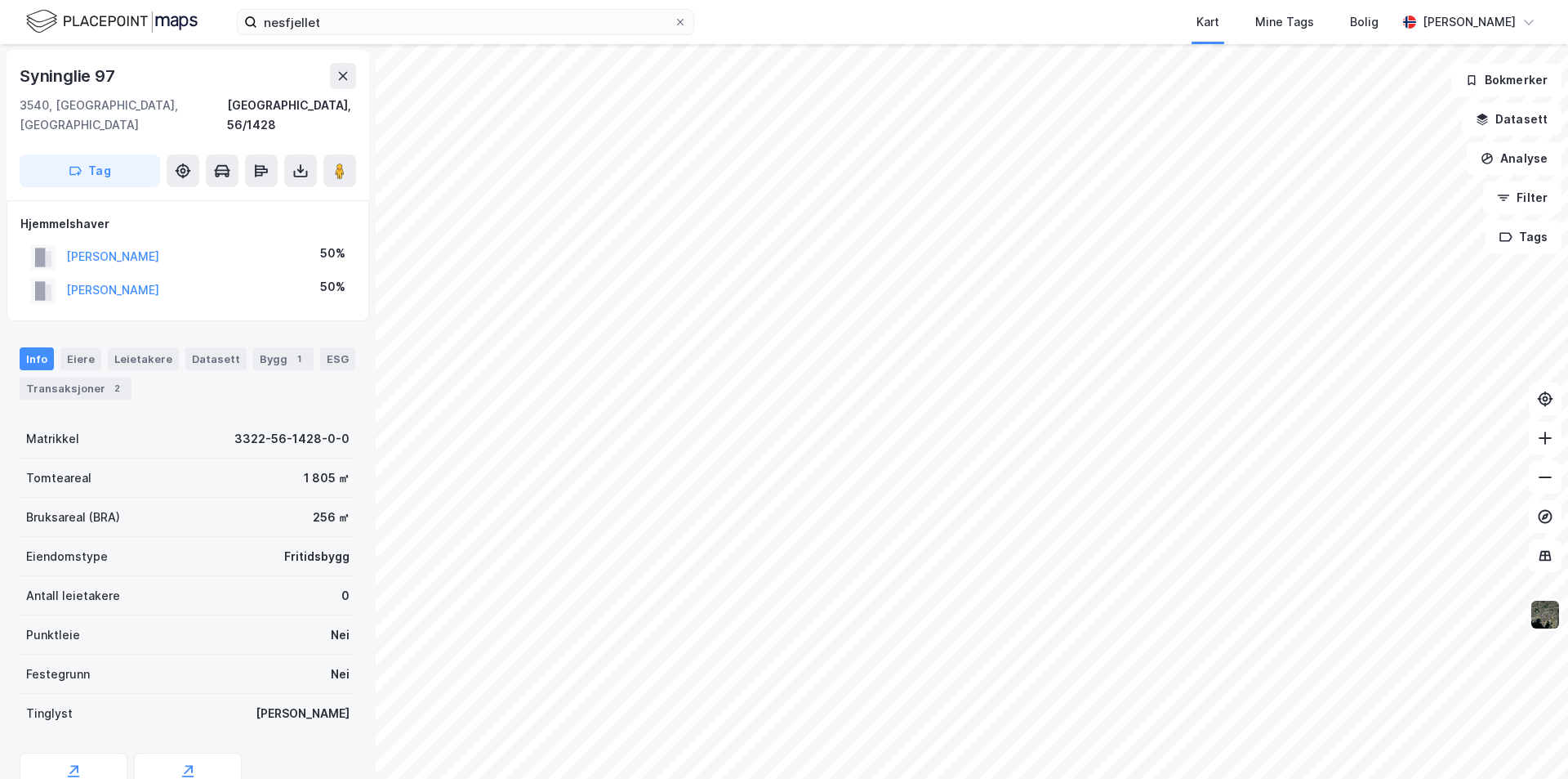
scroll to position [1, 0]
drag, startPoint x: 296, startPoint y: 498, endPoint x: 325, endPoint y: 499, distance: 29.0
click at [325, 499] on div "Bruksareal (BRA) 256 ㎡" at bounding box center [187, 517] width 336 height 39
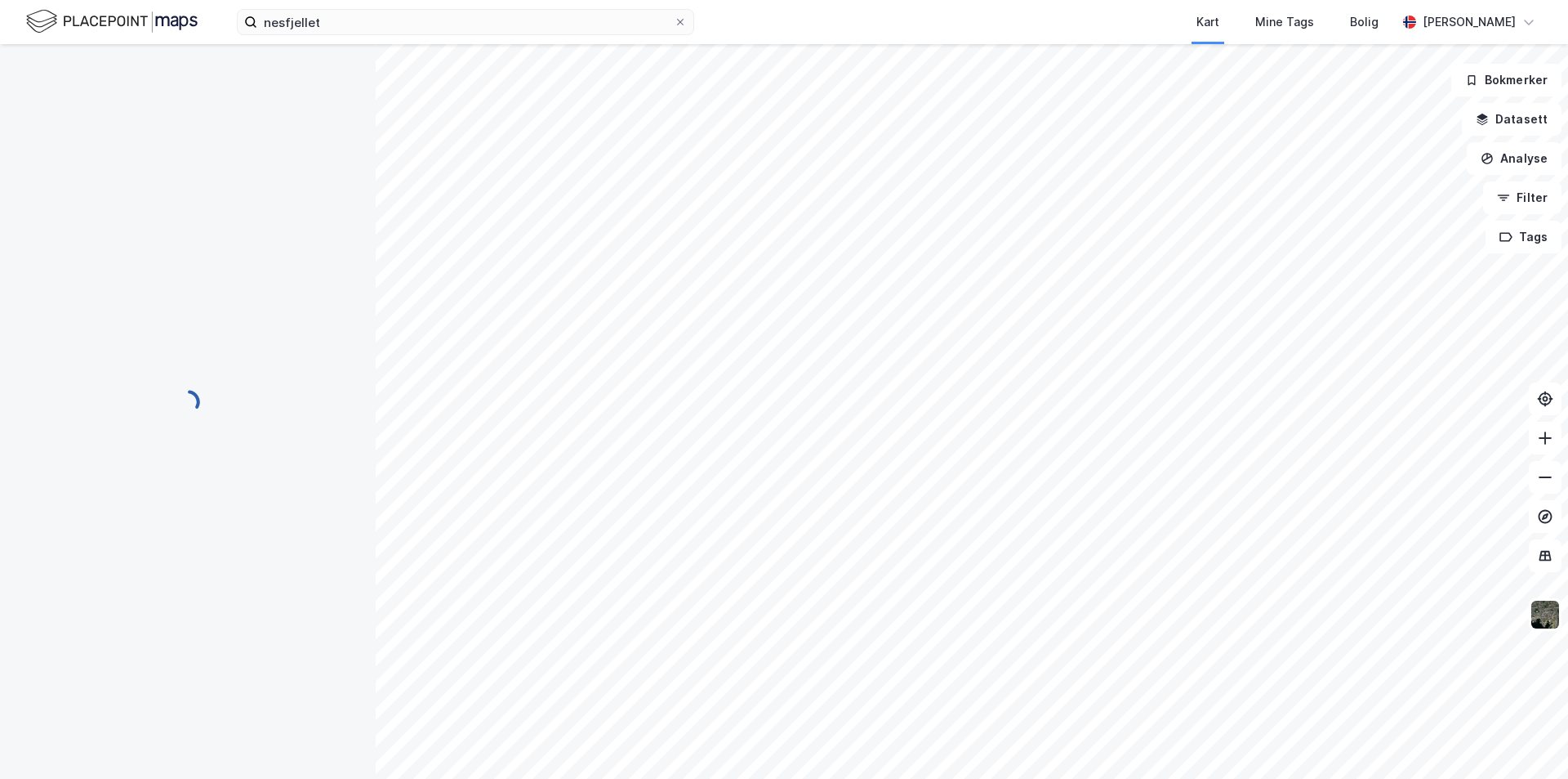
scroll to position [1, 0]
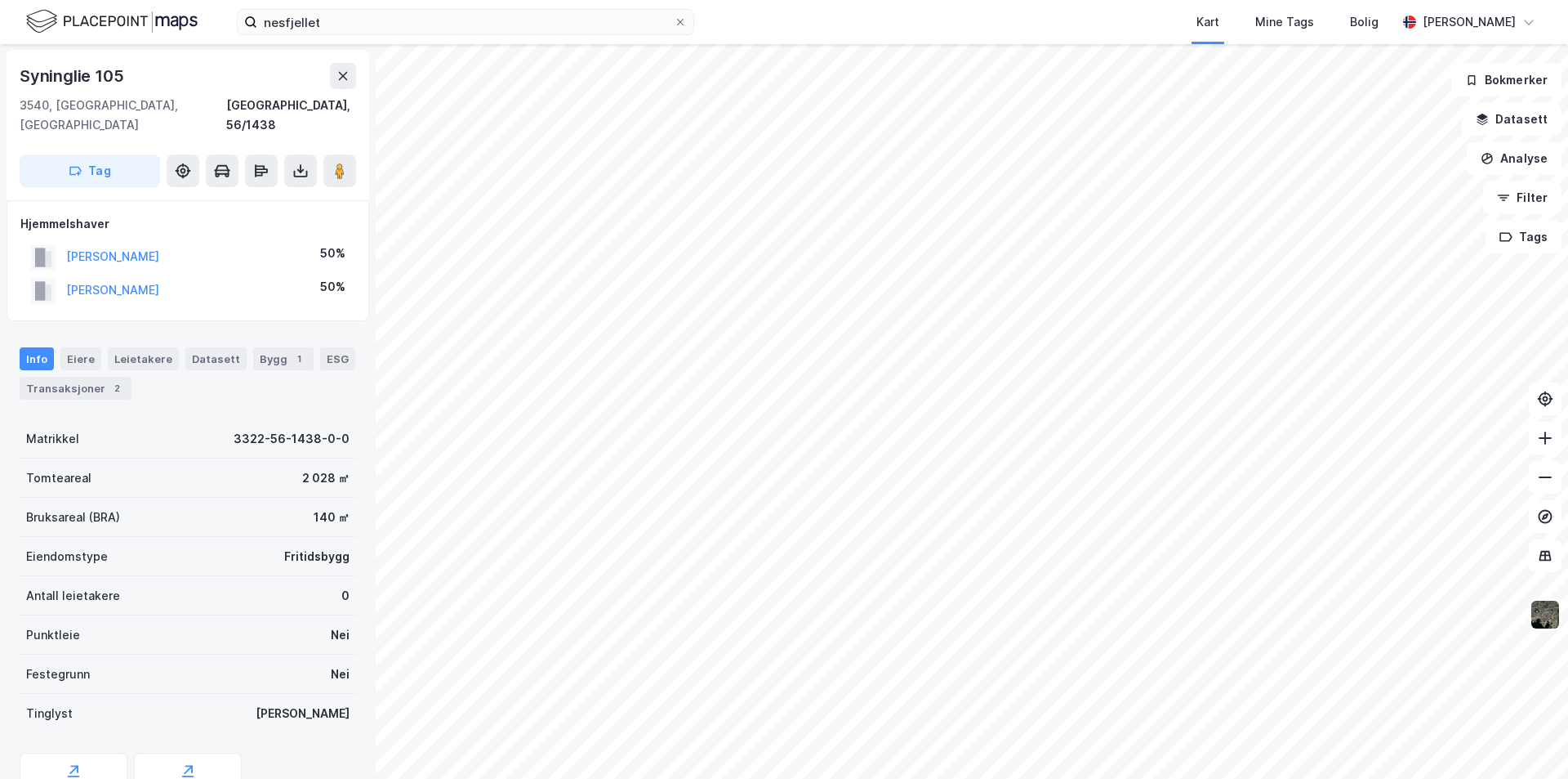
scroll to position [1, 0]
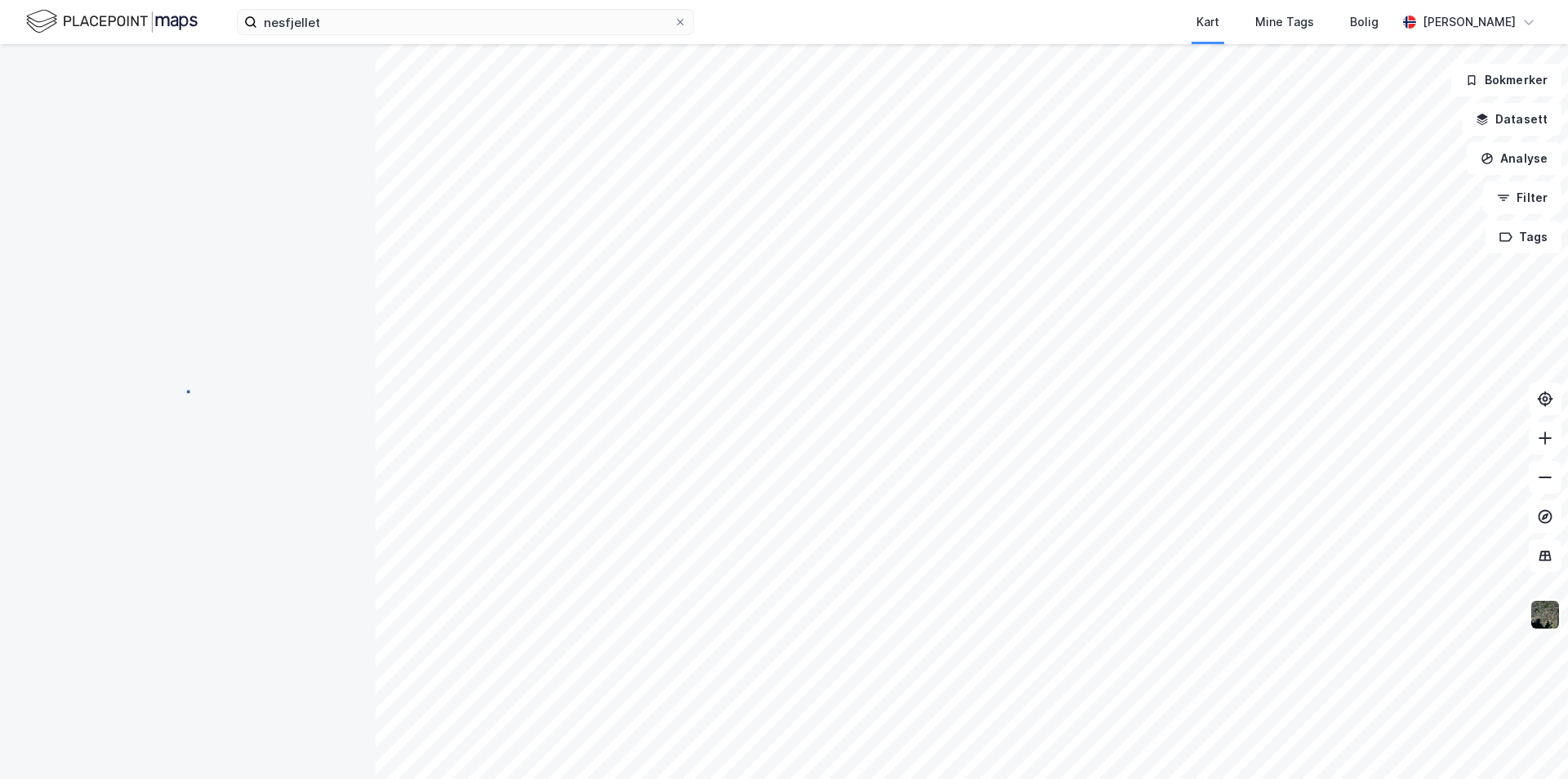
scroll to position [1, 0]
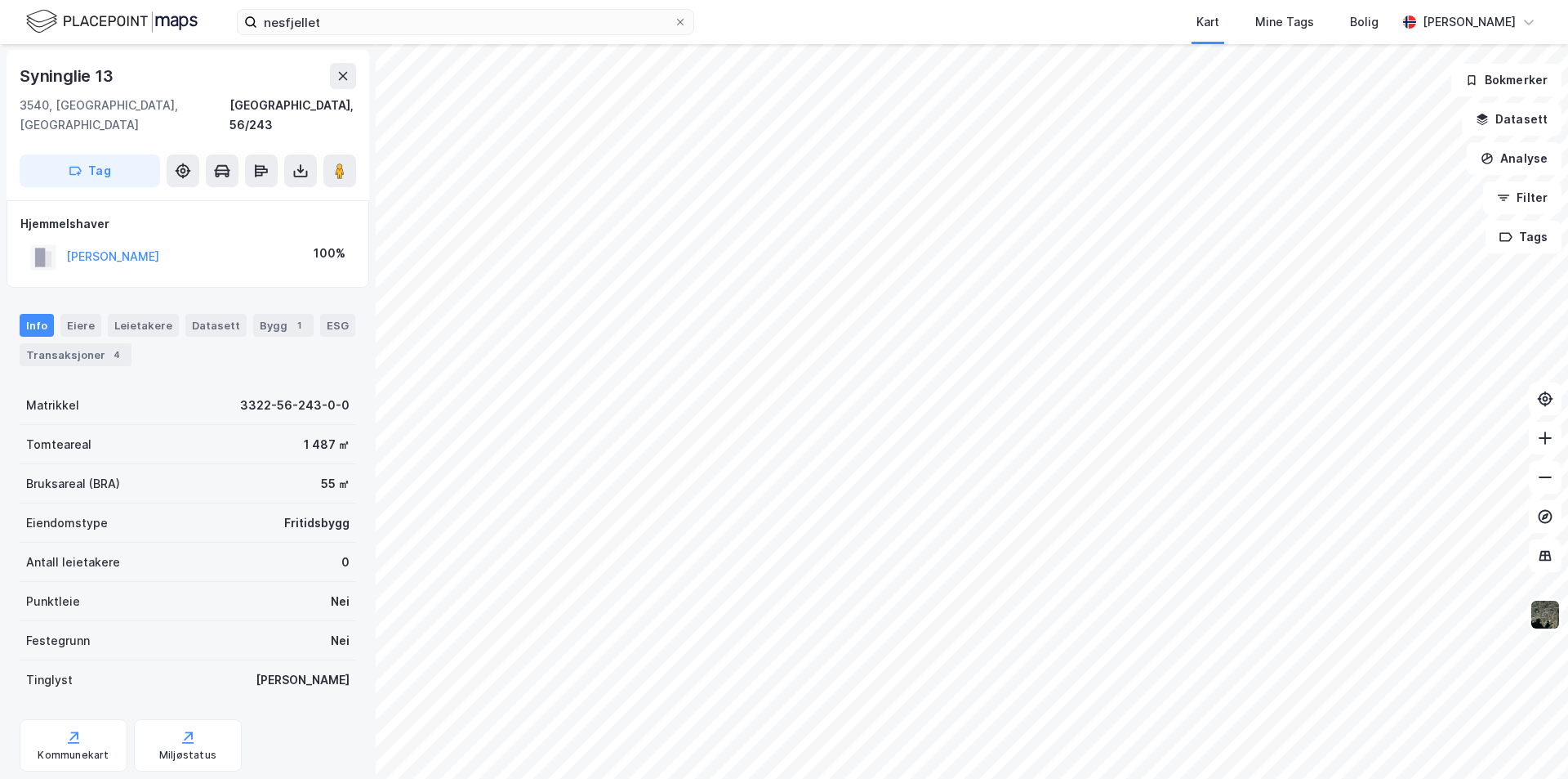
scroll to position [1, 0]
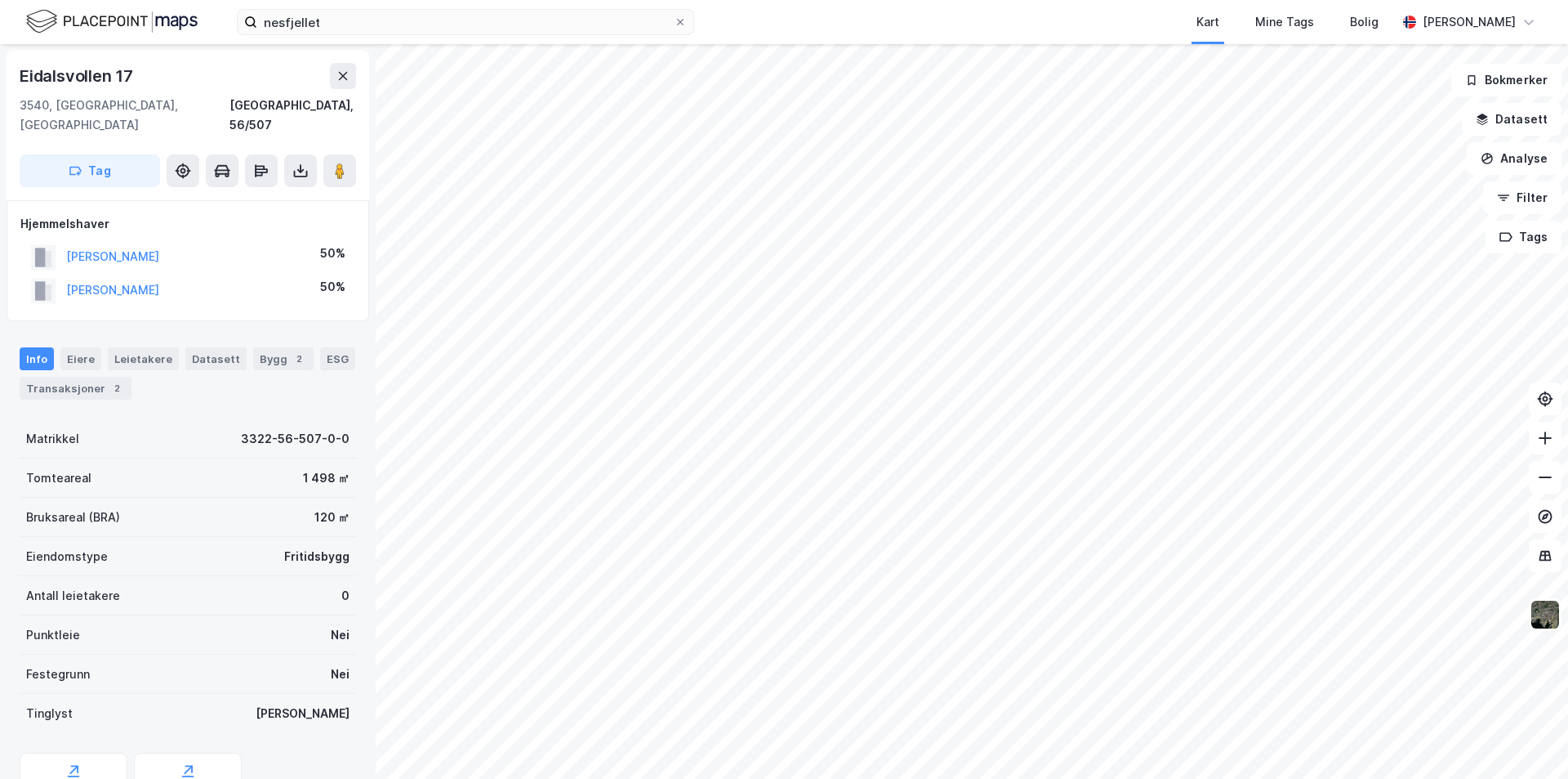
scroll to position [1, 0]
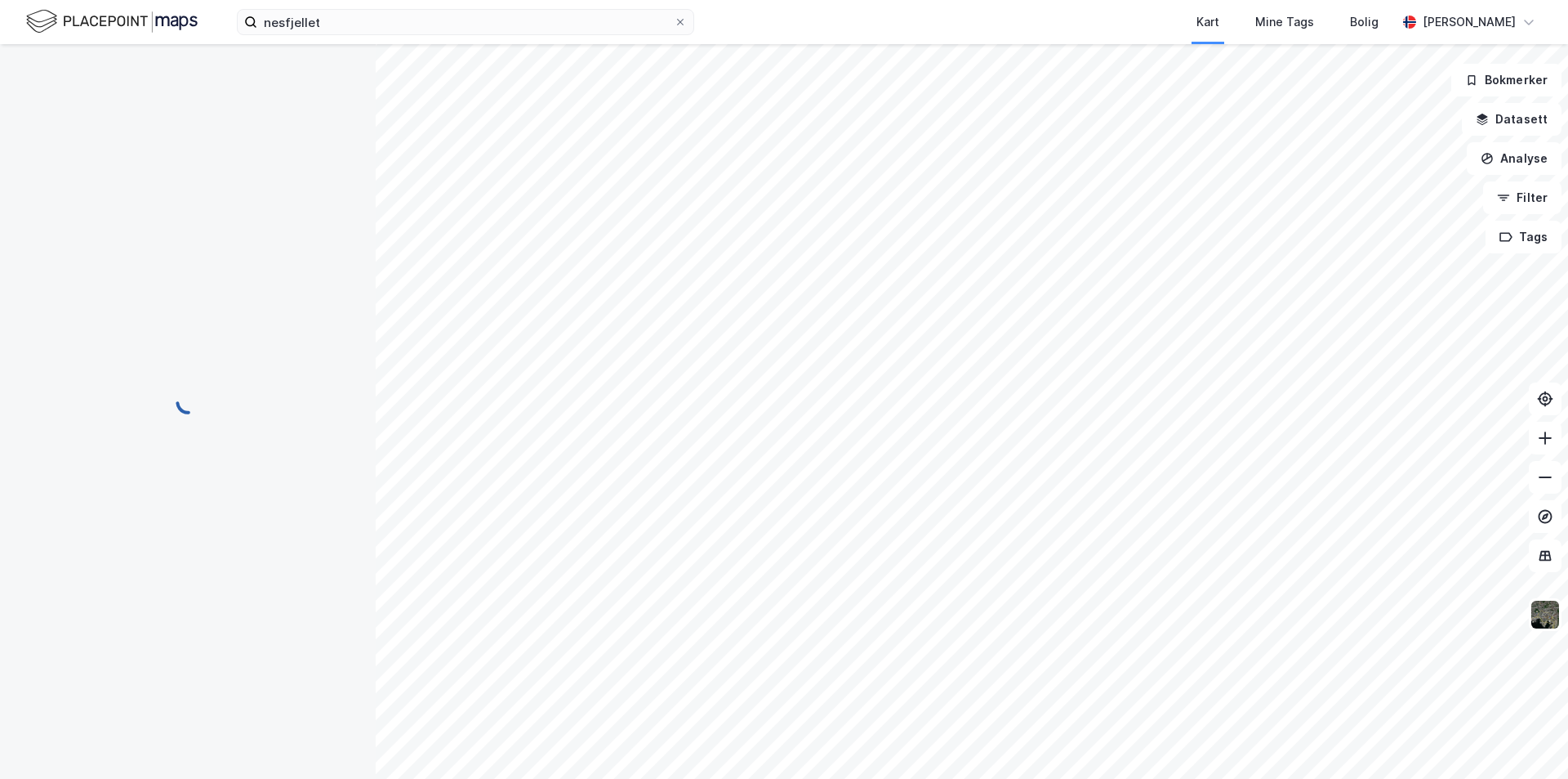
scroll to position [1, 0]
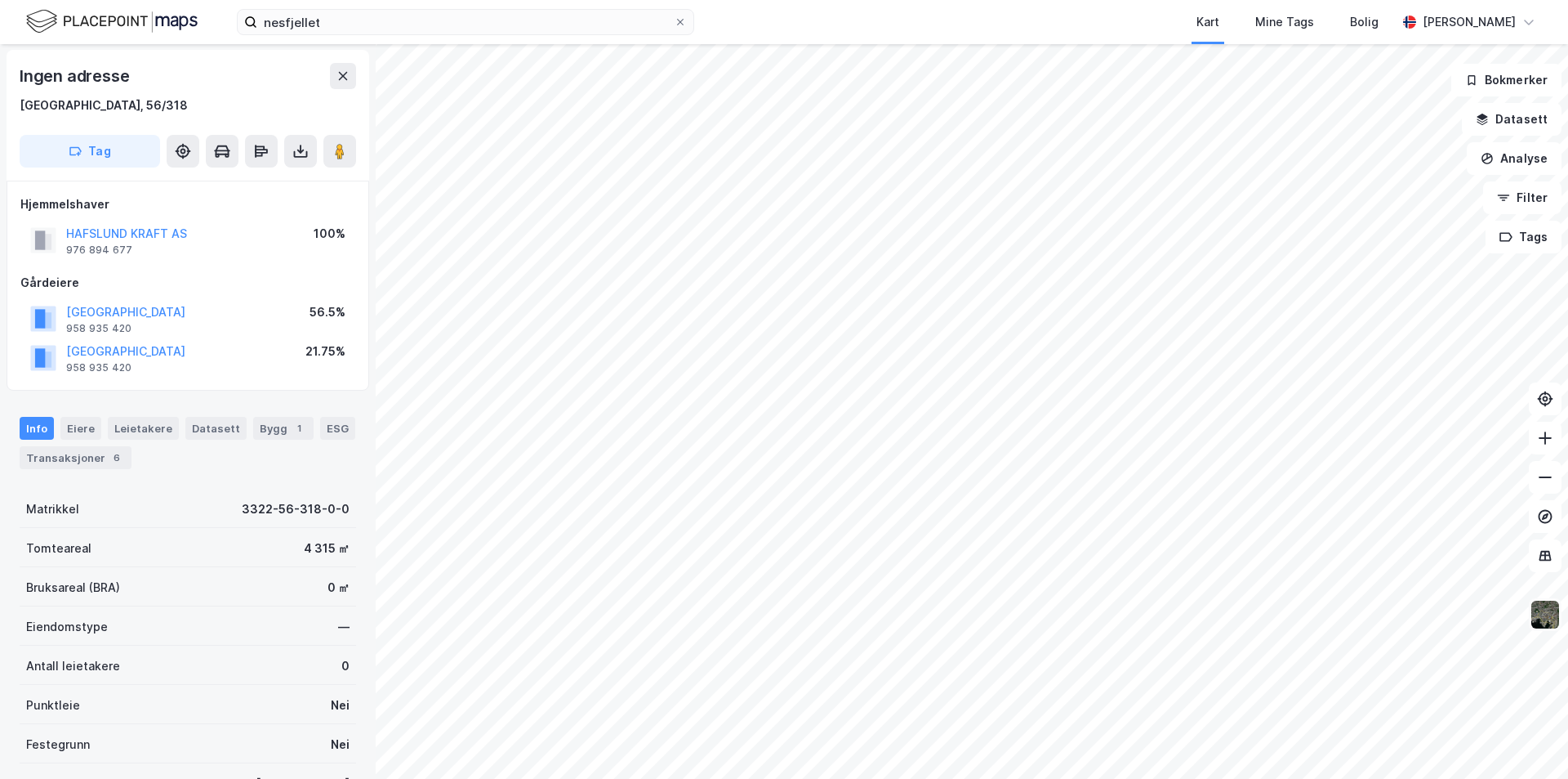
click at [1557, 625] on img at bounding box center [1545, 614] width 31 height 31
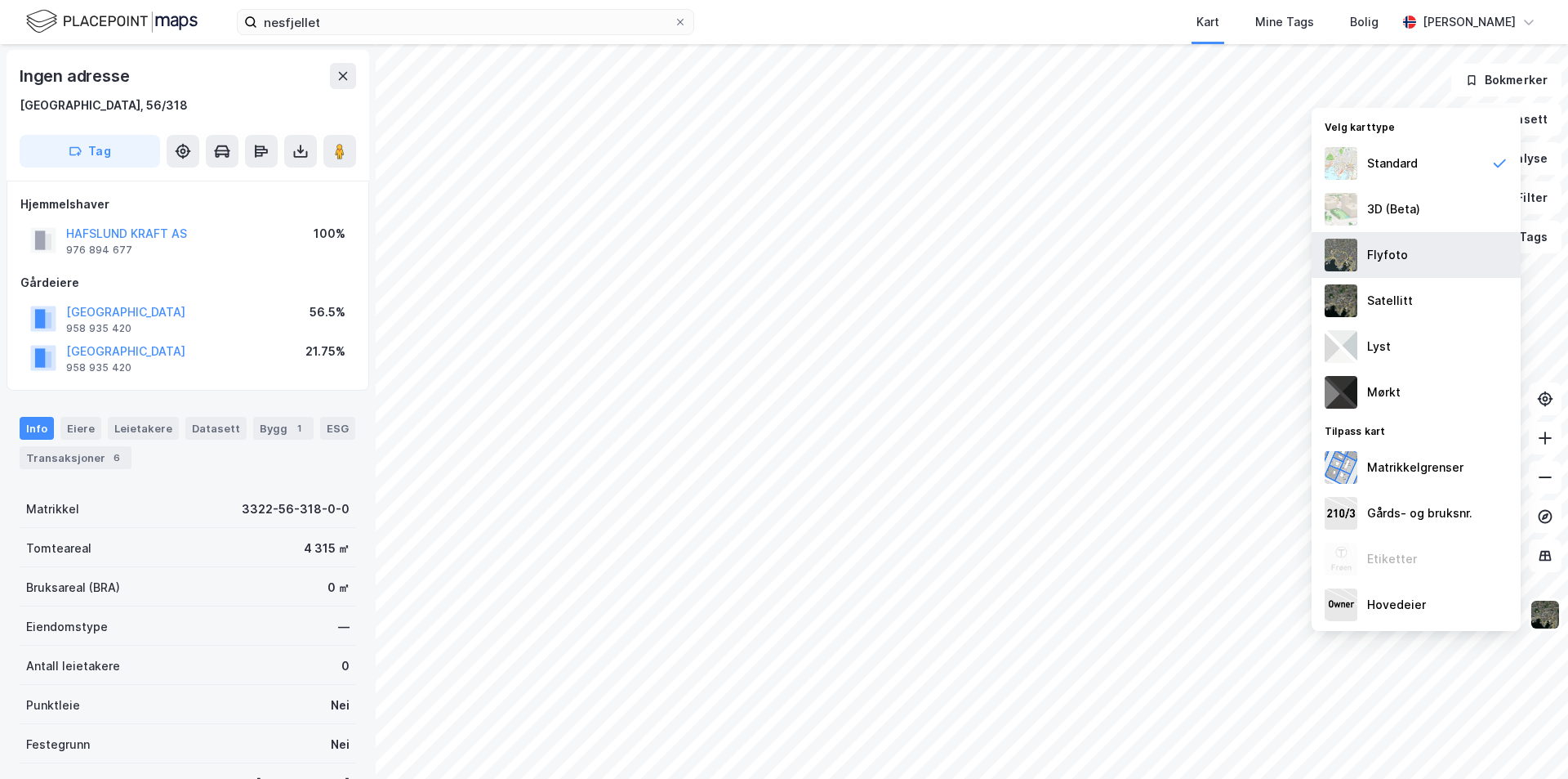
click at [1378, 257] on div "Flyfoto" at bounding box center [1387, 254] width 41 height 19
